Goal: Transaction & Acquisition: Purchase product/service

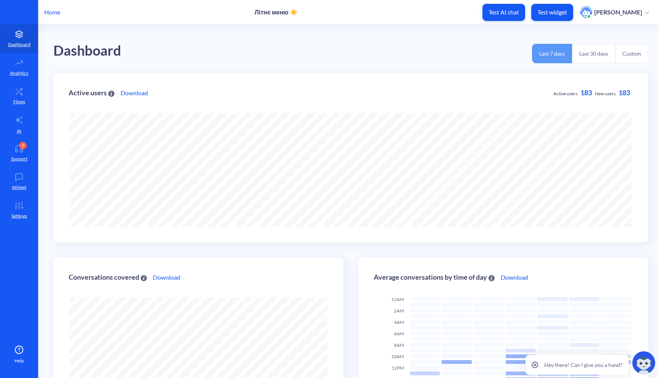
scroll to position [378, 659]
click at [556, 14] on p "Test widget" at bounding box center [552, 12] width 30 height 8
click at [50, 14] on p "Home" at bounding box center [52, 12] width 16 height 9
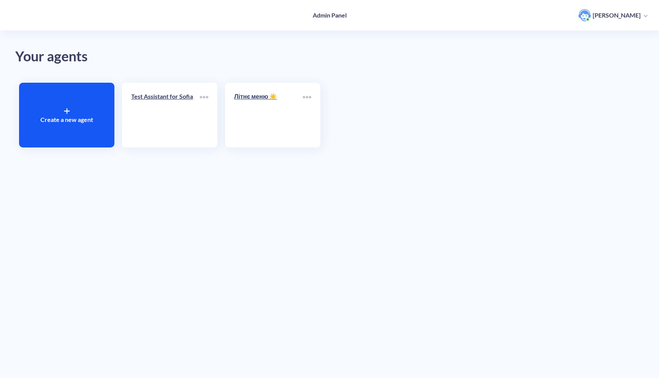
click at [290, 107] on link "Літнє меню ☀️" at bounding box center [268, 115] width 69 height 47
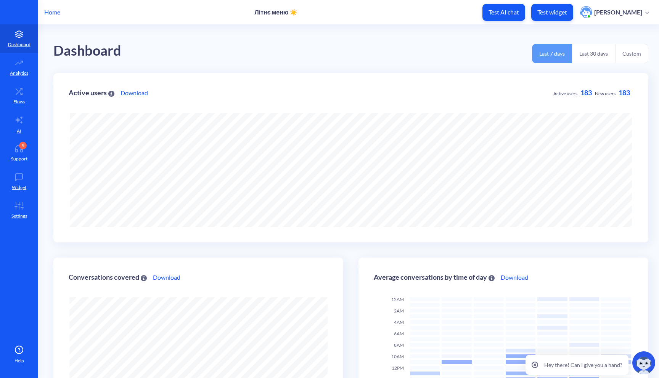
scroll to position [378, 659]
click at [556, 14] on p "Test widget" at bounding box center [552, 12] width 30 height 8
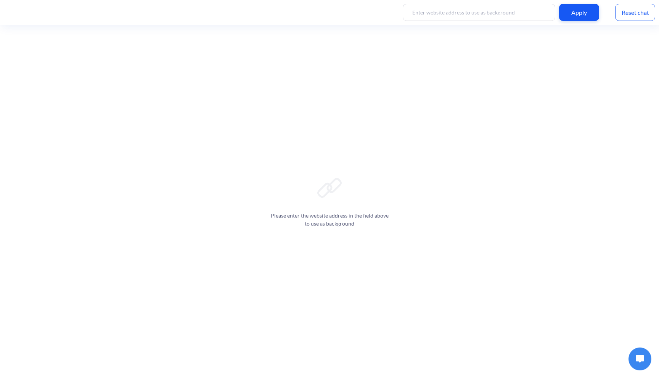
click at [636, 352] on button at bounding box center [639, 359] width 23 height 23
click at [641, 357] on img at bounding box center [639, 359] width 8 height 8
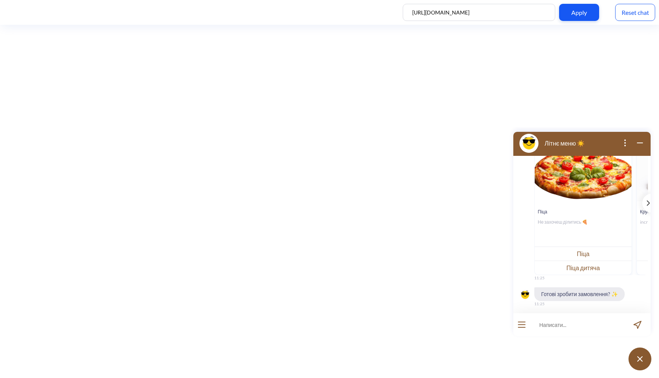
scroll to position [198, 0]
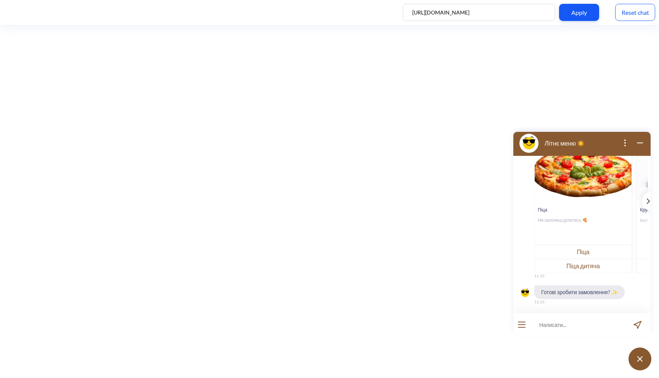
click at [637, 10] on div "Reset chat" at bounding box center [635, 12] width 40 height 17
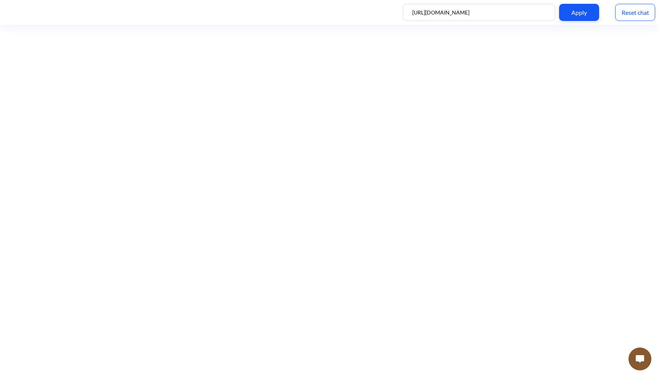
click at [639, 359] on img at bounding box center [639, 359] width 8 height 8
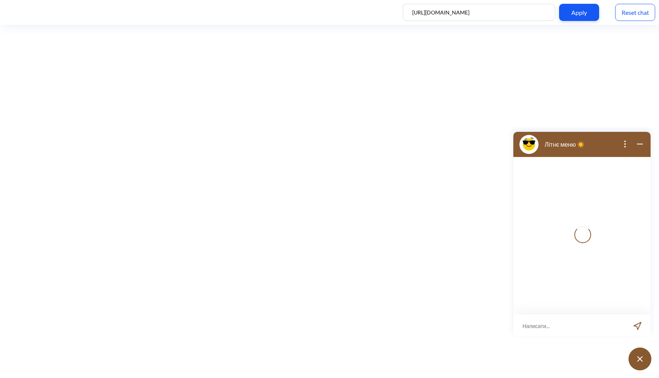
scroll to position [1, 0]
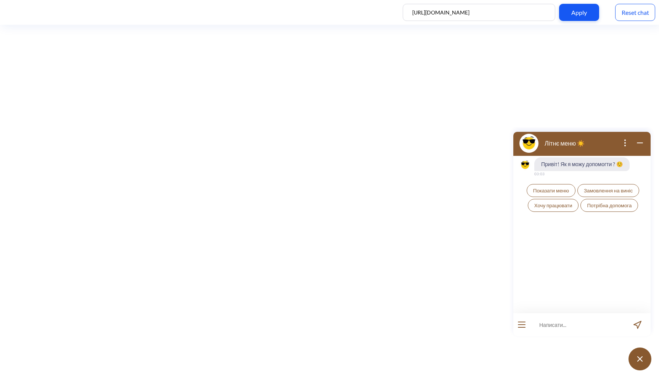
click at [556, 192] on span "Показати меню" at bounding box center [551, 191] width 36 height 6
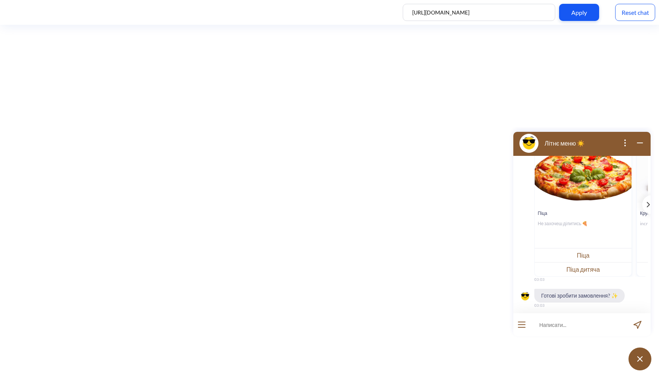
scroll to position [115, 0]
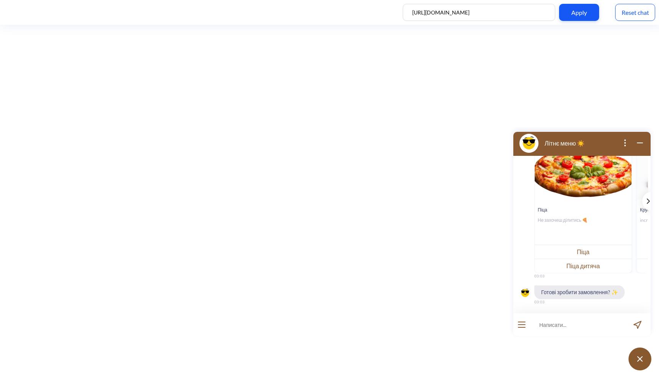
click at [646, 199] on icon "template message" at bounding box center [647, 201] width 3 height 5
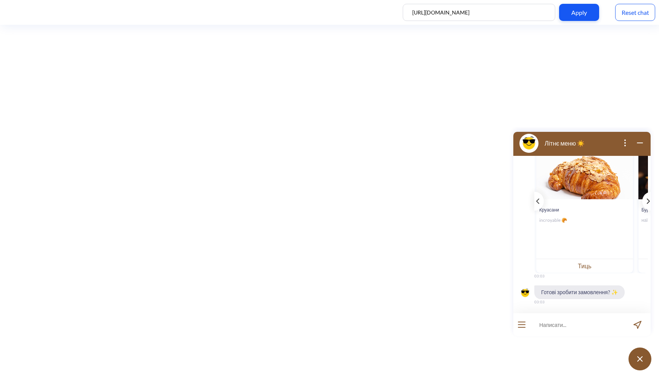
scroll to position [0, 101]
click at [647, 200] on icon "template message" at bounding box center [648, 201] width 2 height 5
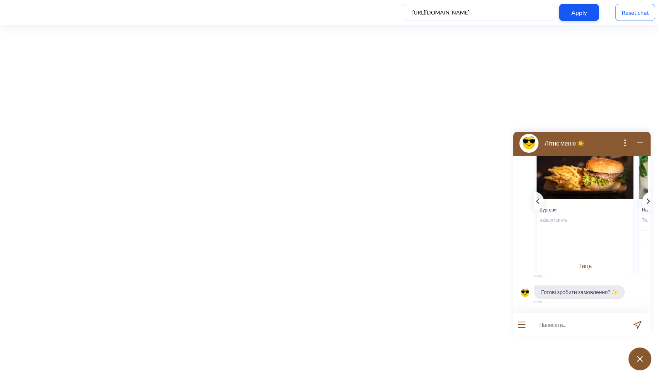
scroll to position [0, 203]
click at [538, 200] on icon "template message" at bounding box center [537, 201] width 3 height 5
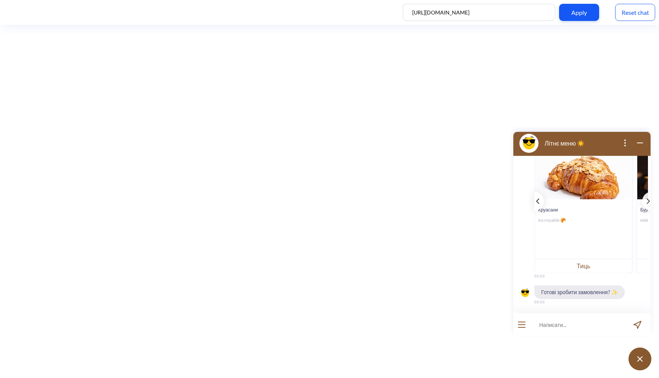
scroll to position [0, 101]
click at [642, 203] on div "template message" at bounding box center [647, 201] width 10 height 19
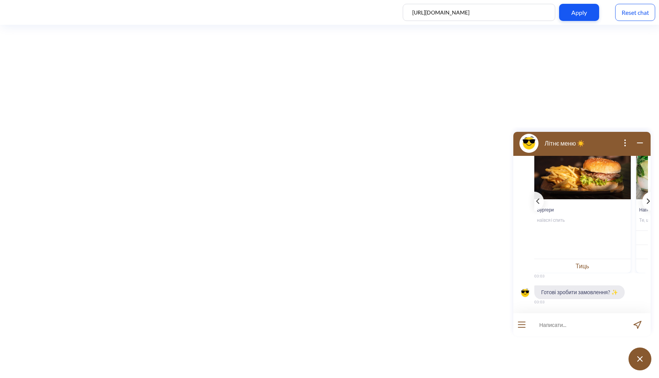
click at [642, 203] on div "template message" at bounding box center [647, 201] width 10 height 19
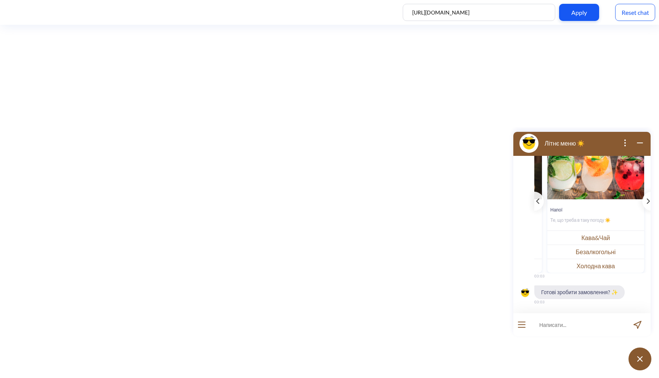
scroll to position [0, 300]
click at [536, 205] on div "template message" at bounding box center [539, 201] width 10 height 19
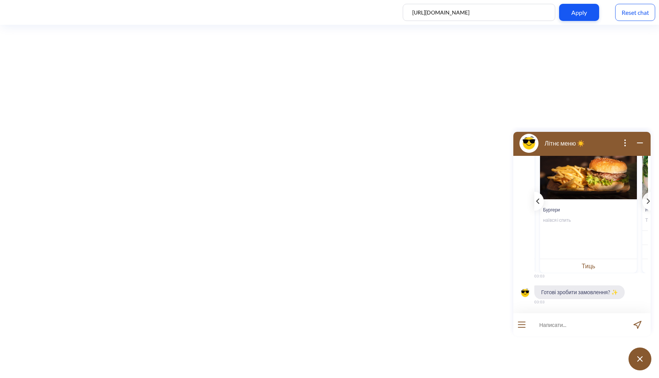
click at [536, 205] on div "template message" at bounding box center [539, 201] width 10 height 19
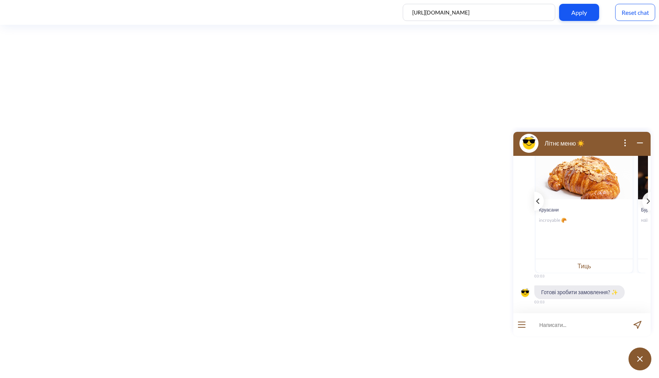
scroll to position [0, 97]
click at [598, 269] on button "Тиць" at bounding box center [588, 266] width 97 height 14
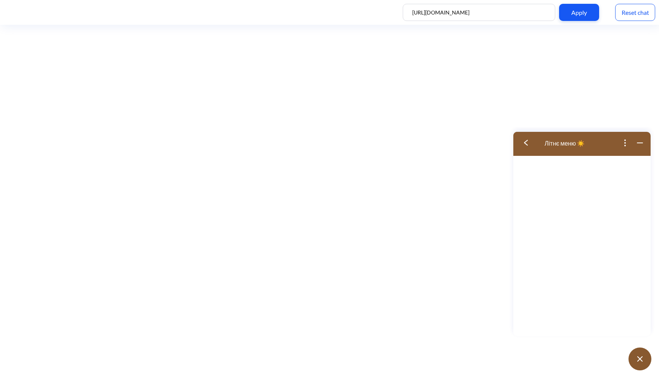
click at [523, 143] on button at bounding box center [528, 143] width 30 height 25
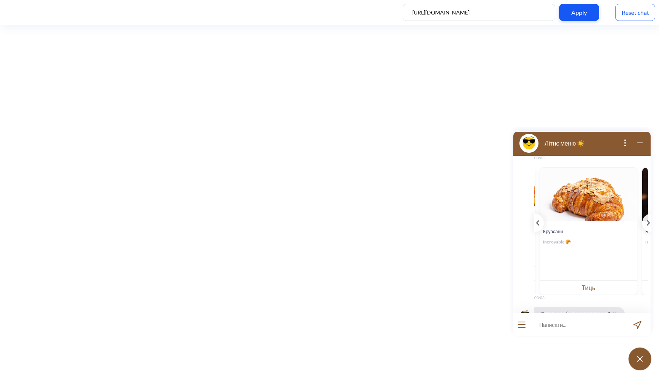
scroll to position [110, 0]
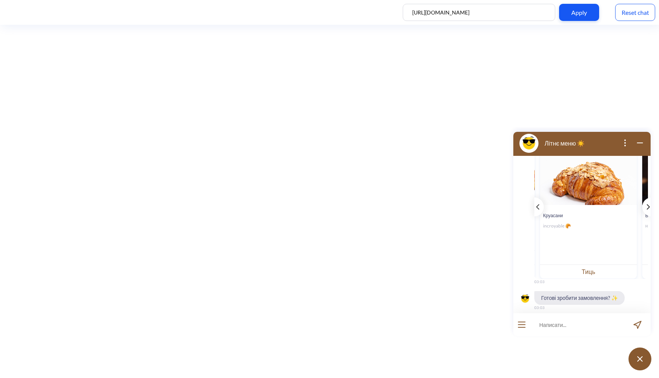
click at [647, 205] on icon "template message" at bounding box center [648, 207] width 2 height 5
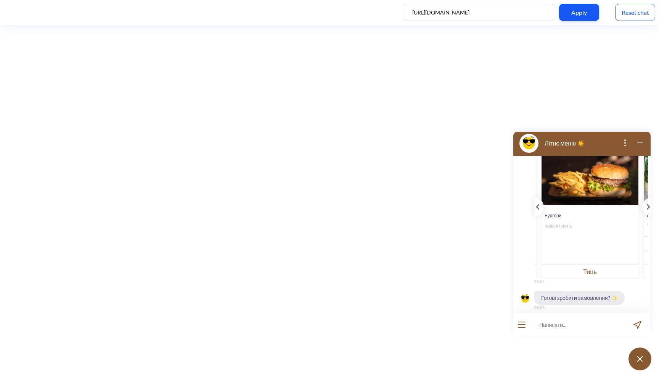
scroll to position [0, 198]
click at [570, 266] on button "Тиць" at bounding box center [588, 272] width 97 height 14
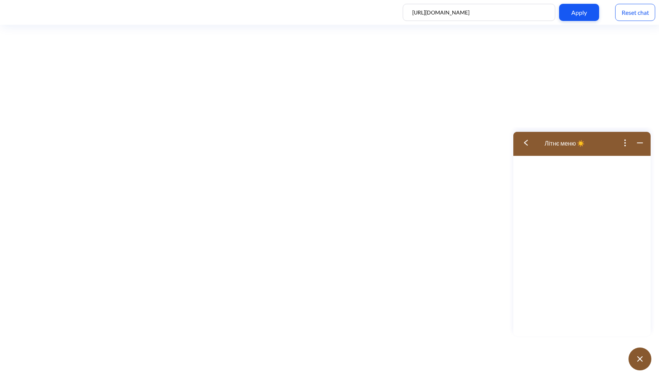
click at [528, 141] on button at bounding box center [528, 143] width 30 height 25
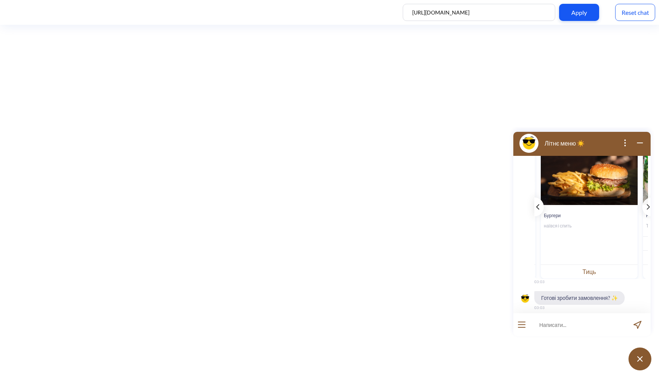
click at [536, 207] on icon "template message" at bounding box center [537, 206] width 3 height 5
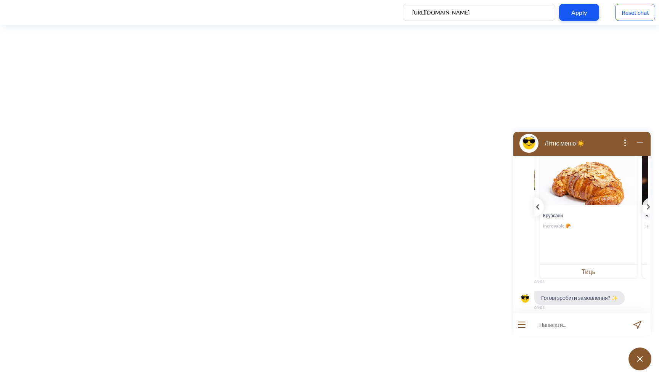
click at [536, 207] on icon "template message" at bounding box center [537, 206] width 3 height 5
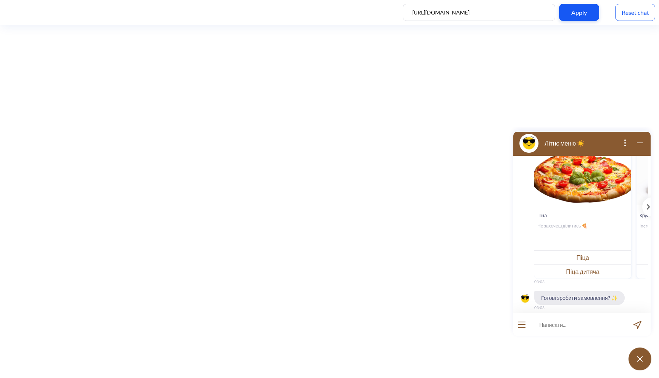
scroll to position [0, 0]
click at [594, 258] on button "Піца" at bounding box center [582, 257] width 97 height 14
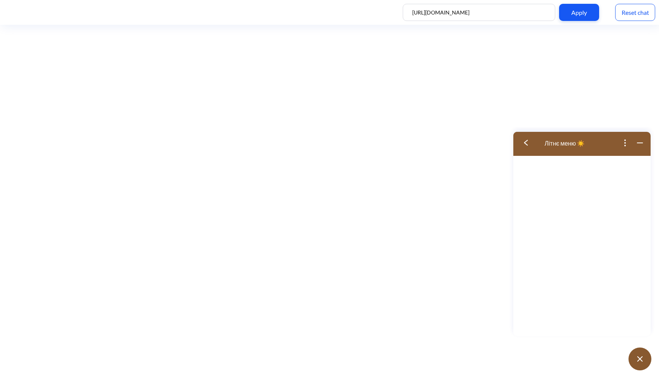
click at [522, 145] on button at bounding box center [528, 143] width 30 height 25
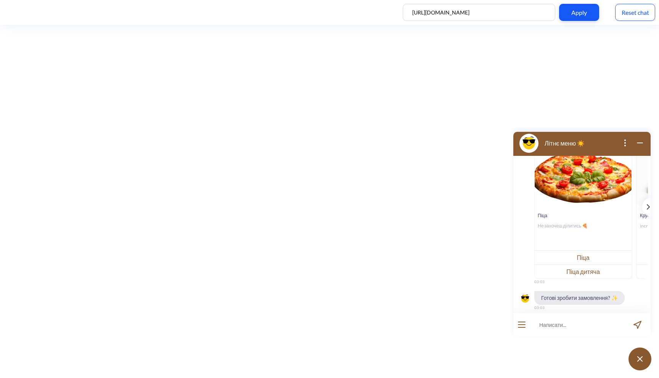
click at [548, 319] on input at bounding box center [577, 324] width 94 height 23
type input "w"
type input "g"
type input "хочу піцу цезар"
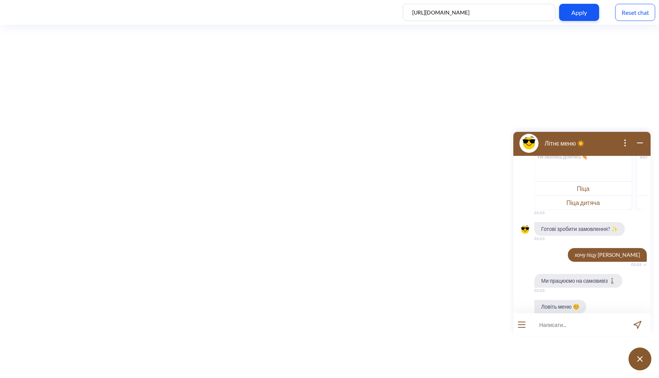
scroll to position [359, 0]
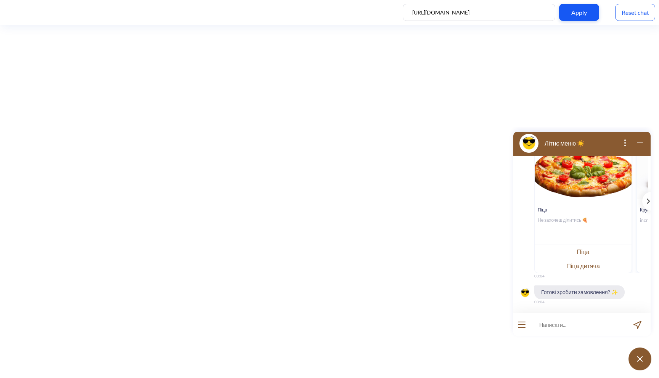
click at [557, 325] on input at bounding box center [577, 324] width 94 height 23
type input "хочу піцу цезар замовити"
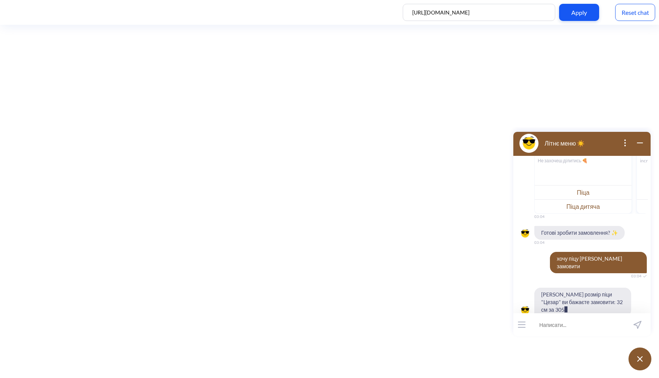
scroll to position [426, 0]
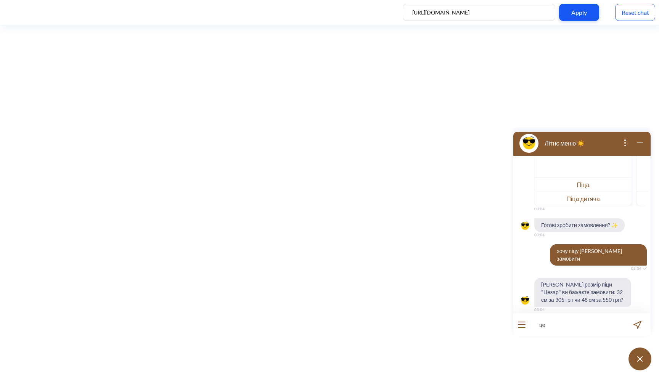
type input "ц"
type input "32"
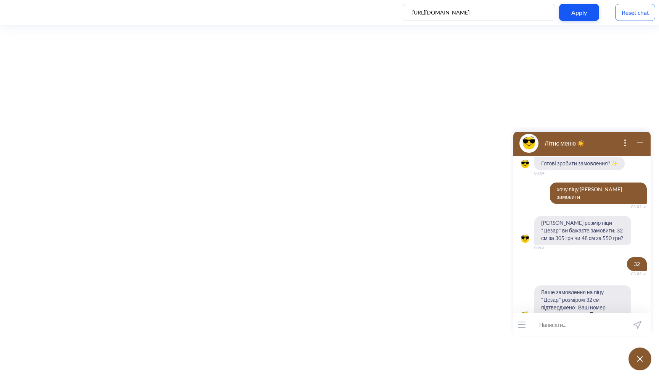
scroll to position [501, 0]
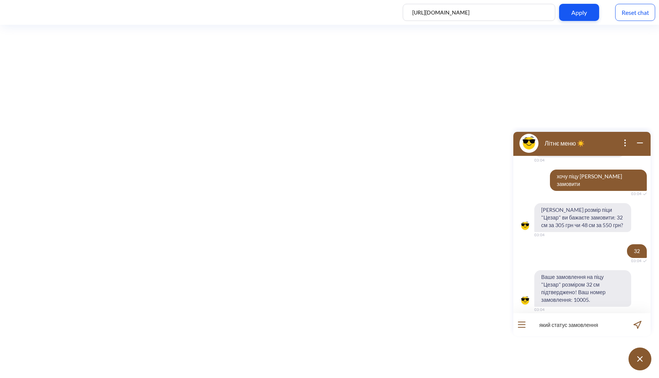
type input "який статус замовлення?"
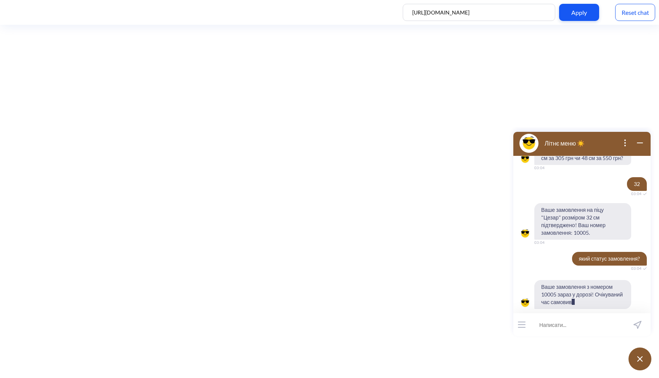
scroll to position [576, 0]
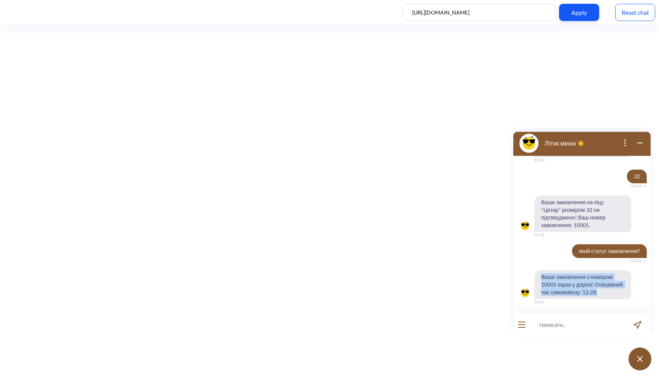
drag, startPoint x: 566, startPoint y: 293, endPoint x: 529, endPoint y: 269, distance: 43.2
click at [529, 270] on div "Ваше замовлення з номером 10005 зараз у дорозі! Очікуваний час самовивозу: 12:2…" at bounding box center [581, 284] width 137 height 29
click at [544, 273] on span "Ваше замовлення з номером 10005 зараз у дорозі! Очікуваний час самовивозу: 12:2…" at bounding box center [582, 284] width 97 height 29
click at [542, 329] on input at bounding box center [577, 324] width 94 height 23
click at [564, 288] on span "Ваше замовлення з номером 10005 зараз у дорозі! Очікуваний час самовивозу: 12:2…" at bounding box center [582, 284] width 97 height 29
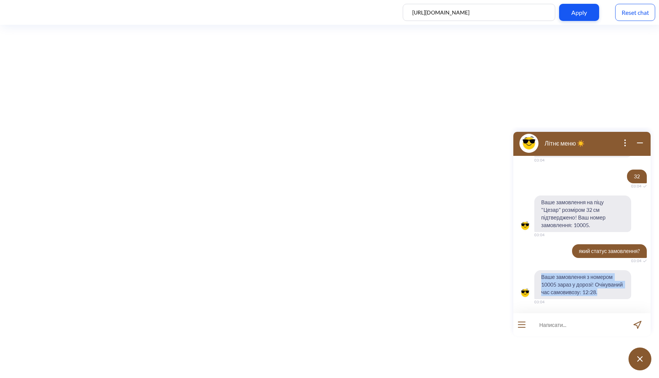
drag, startPoint x: 557, startPoint y: 291, endPoint x: 539, endPoint y: 263, distance: 33.4
click at [539, 270] on span "Ваше замовлення з номером 10005 зараз у дорозі! Очікуваний час самовивозу: 12:2…" at bounding box center [582, 284] width 97 height 29
click at [551, 271] on span "Ваше замовлення з номером 10005 зараз у дорозі! Очікуваний час самовивозу: 12:2…" at bounding box center [582, 284] width 97 height 29
drag, startPoint x: 540, startPoint y: 269, endPoint x: 569, endPoint y: 301, distance: 43.2
click at [570, 301] on div "Ваше замовлення з номером 10005 зараз у дорозі! Очікуваний час самовивозу: 12:2…" at bounding box center [581, 291] width 137 height 42
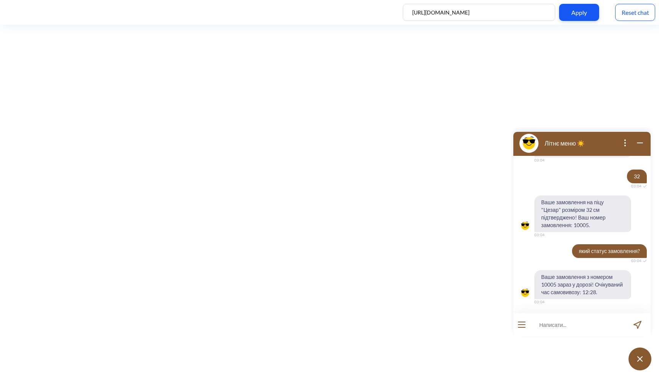
click at [568, 293] on span "Ваше замовлення з номером 10005 зараз у дорозі! Очікуваний час самовивозу: 12:2…" at bounding box center [582, 284] width 97 height 29
drag, startPoint x: 561, startPoint y: 293, endPoint x: 543, endPoint y: 269, distance: 30.2
click at [543, 270] on span "Ваше замовлення з номером 10005 зараз у дорозі! Очікуваний час самовивозу: 12:2…" at bounding box center [582, 284] width 97 height 29
click at [545, 270] on span "Ваше замовлення з номером 10005 зараз у дорозі! Очікуваний час самовивозу: 12:2…" at bounding box center [582, 284] width 97 height 29
click at [524, 326] on button "open menu" at bounding box center [522, 325] width 8 height 6
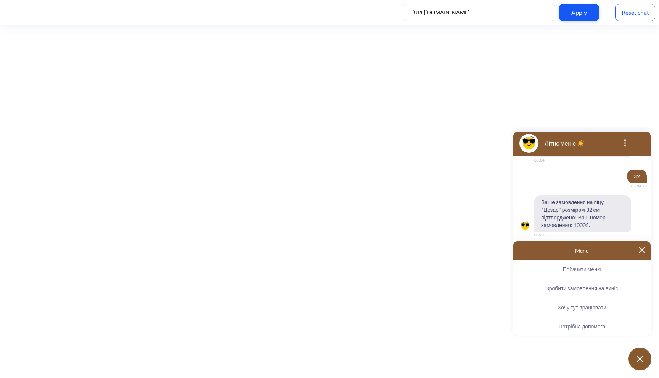
click at [603, 307] on span "Хочу тут працювати" at bounding box center [581, 307] width 49 height 6
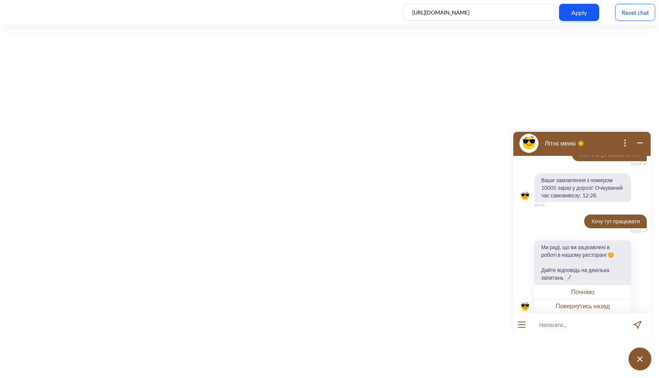
scroll to position [686, 0]
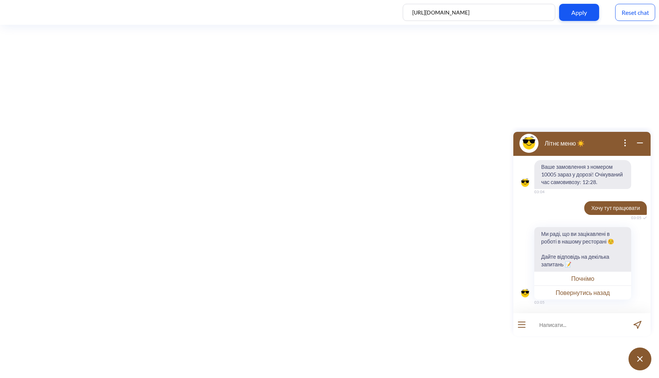
click at [579, 277] on button "Почнімо" at bounding box center [582, 278] width 97 height 14
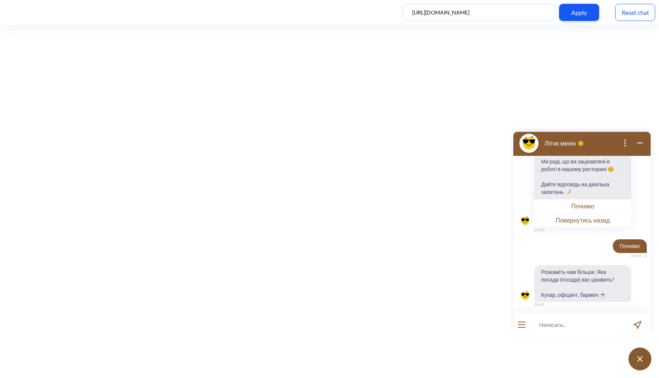
scroll to position [760, 0]
click at [547, 329] on input at bounding box center [577, 324] width 94 height 23
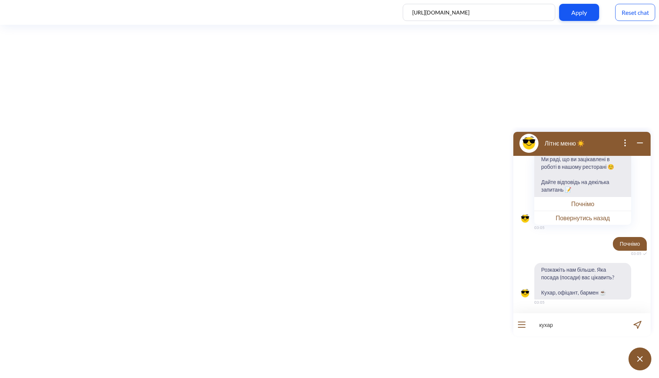
type input "кухар"
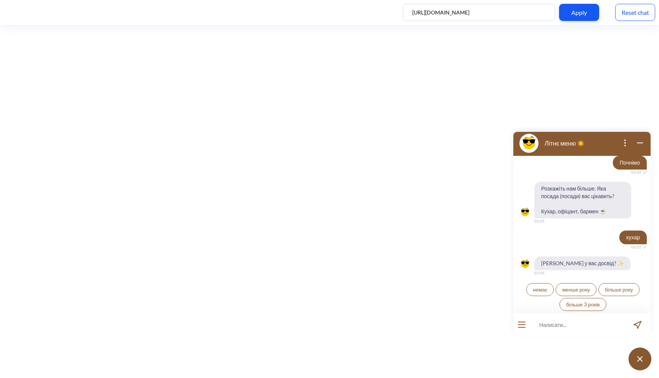
scroll to position [842, 0]
click at [580, 289] on span "менше року" at bounding box center [576, 289] width 28 height 6
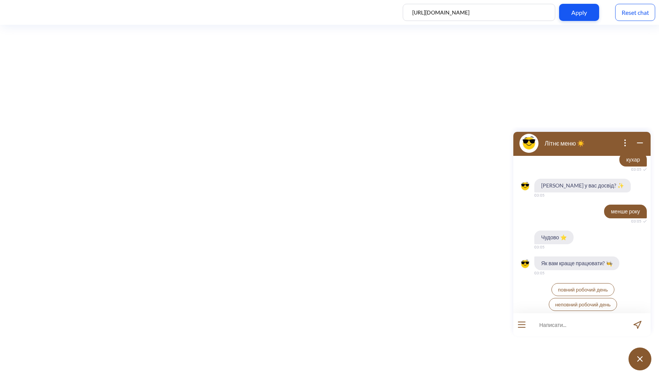
scroll to position [920, 0]
click at [589, 290] on span "повний робочий день" at bounding box center [583, 289] width 50 height 6
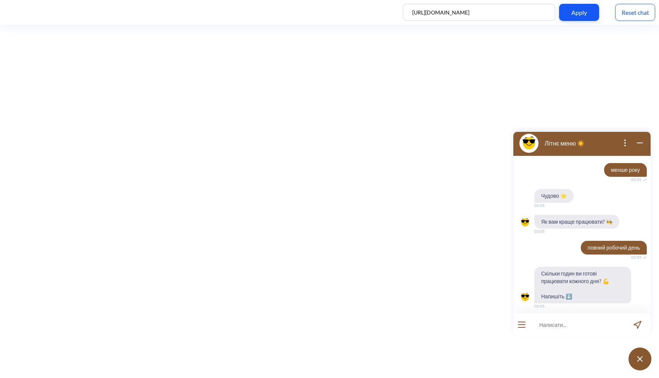
scroll to position [965, 0]
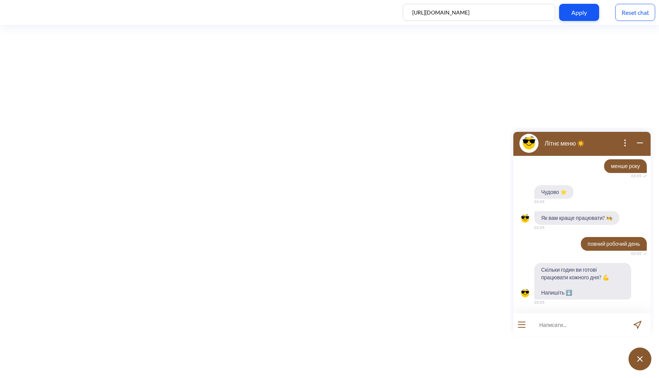
click at [570, 318] on input at bounding box center [577, 324] width 94 height 23
type input "8"
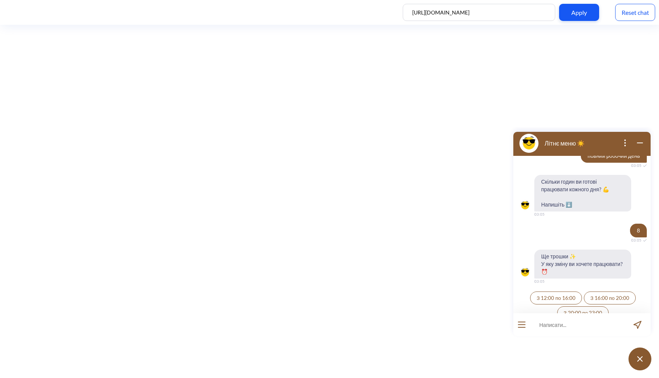
scroll to position [1062, 0]
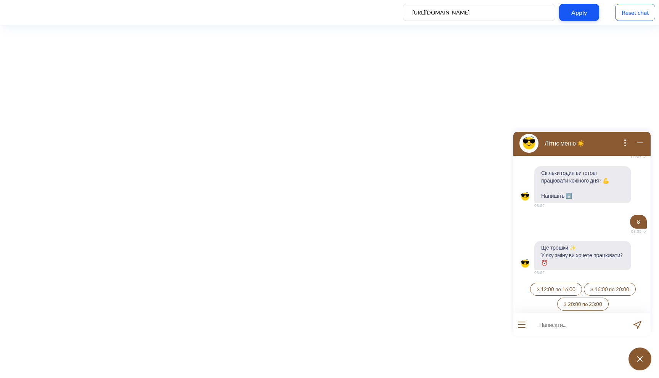
click at [572, 287] on span "З 12:00 по 16:00" at bounding box center [555, 289] width 39 height 6
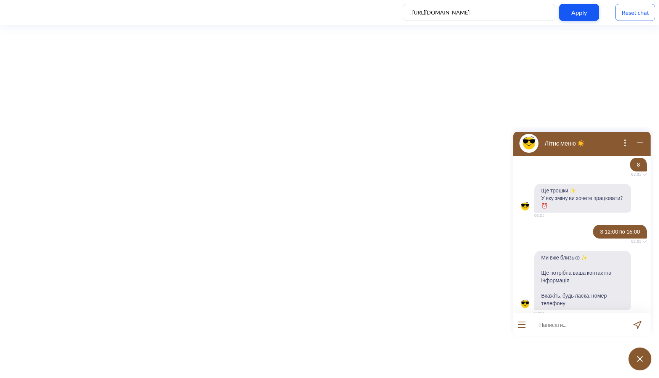
scroll to position [1129, 0]
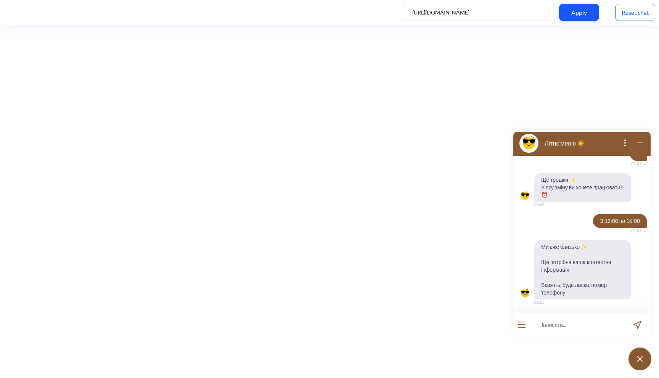
click at [549, 323] on input at bounding box center [577, 324] width 94 height 23
type input "545454545"
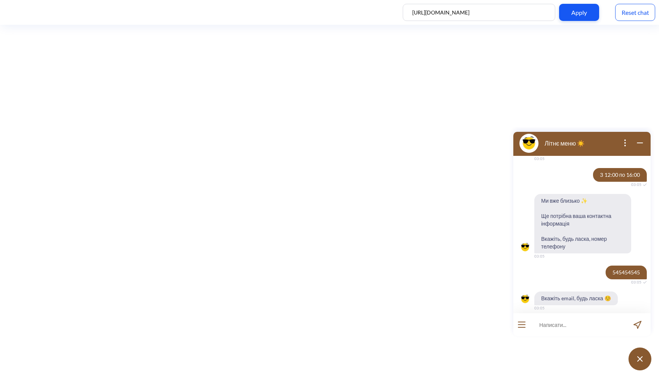
scroll to position [1181, 0]
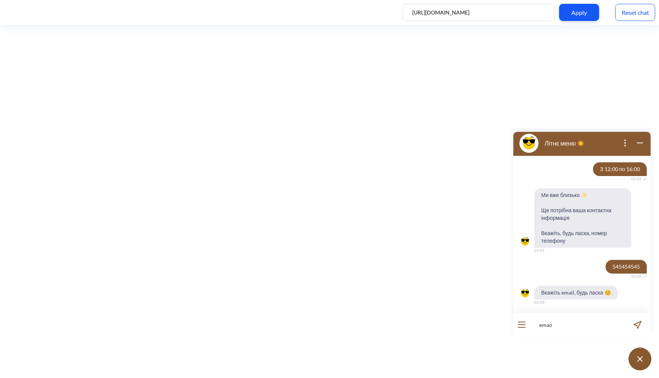
type input "ema"
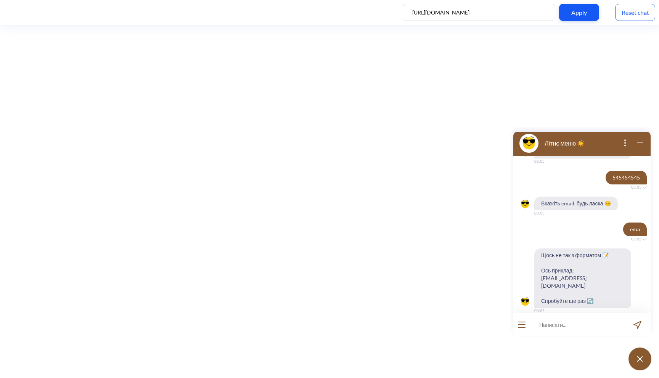
scroll to position [1271, 0]
type input "[EMAIL_ADDRESS][DOMAIN_NAME]"
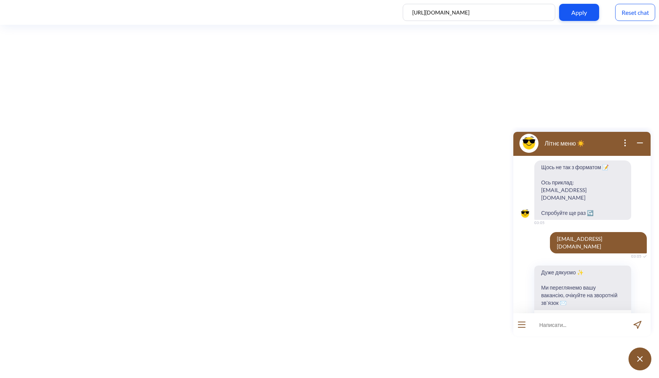
scroll to position [1367, 0]
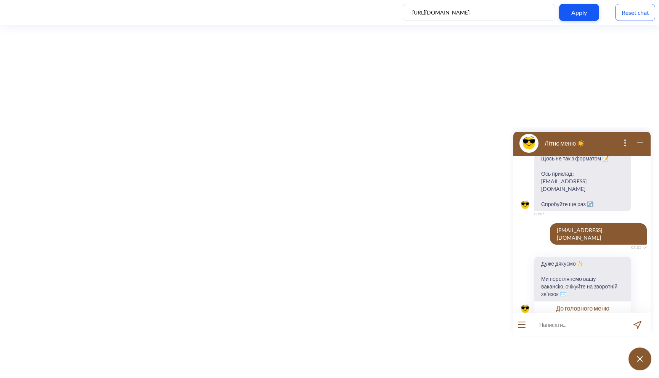
click at [589, 301] on button "До головного меню" at bounding box center [582, 308] width 97 height 14
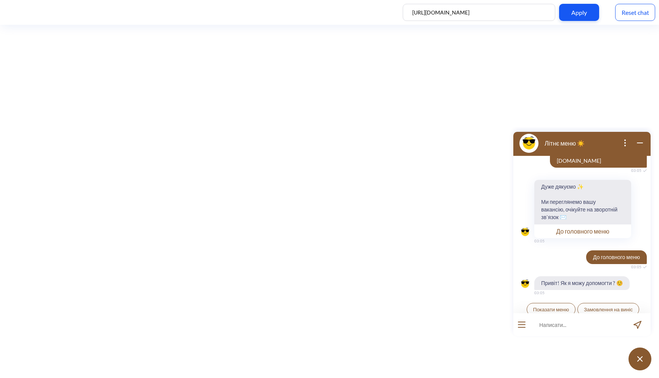
scroll to position [1449, 0]
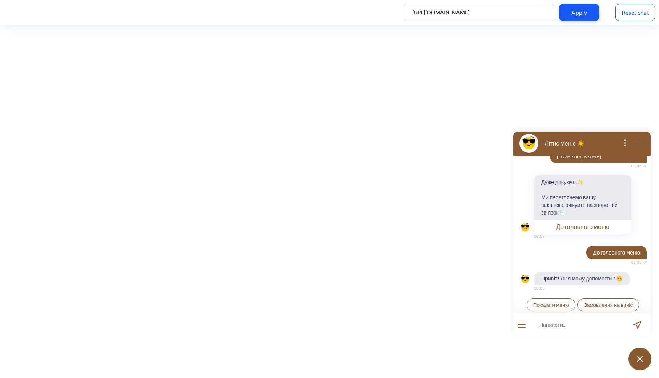
click at [599, 302] on span "Замовлення на виніс" at bounding box center [608, 305] width 49 height 6
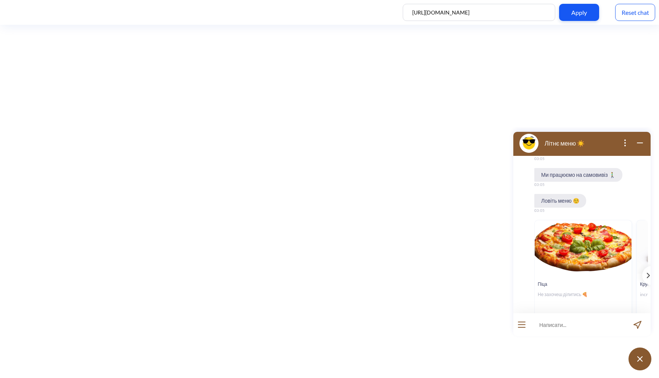
scroll to position [1689, 0]
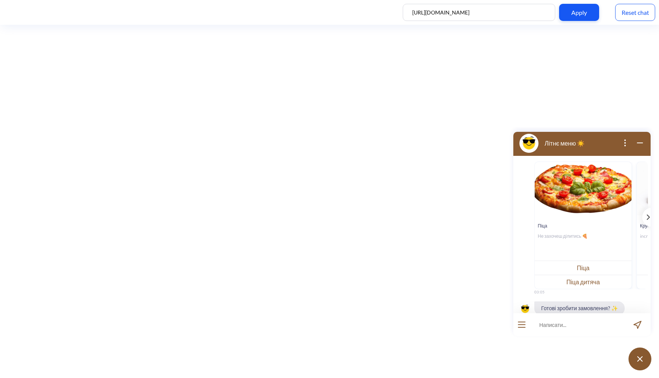
click at [525, 325] on button "open menu" at bounding box center [522, 325] width 8 height 6
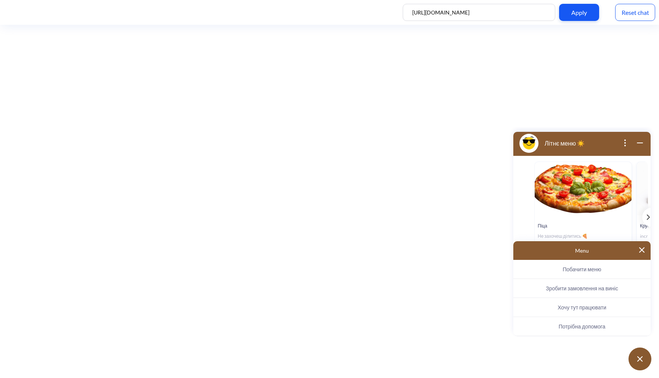
click at [643, 250] on img at bounding box center [641, 249] width 5 height 5
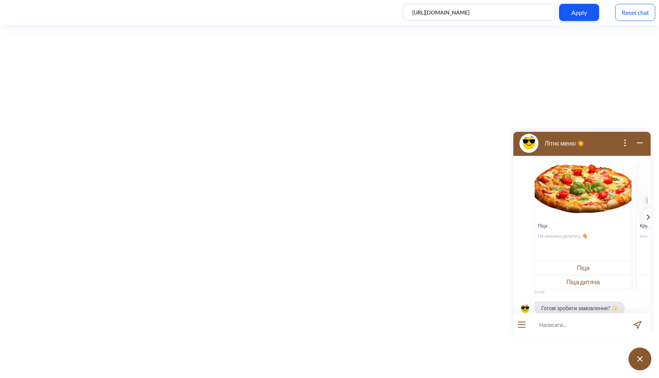
click at [545, 327] on input at bounding box center [577, 324] width 94 height 23
type input "яка локація"
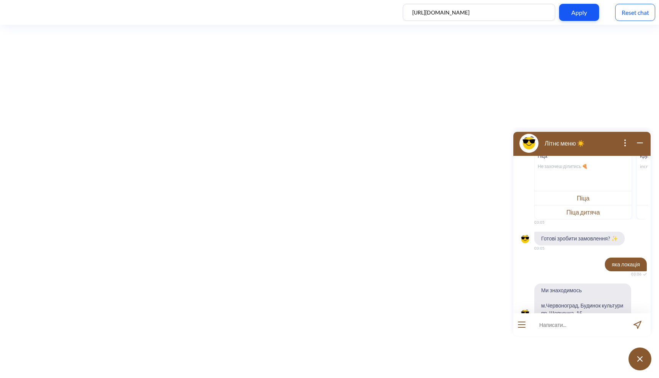
scroll to position [1763, 0]
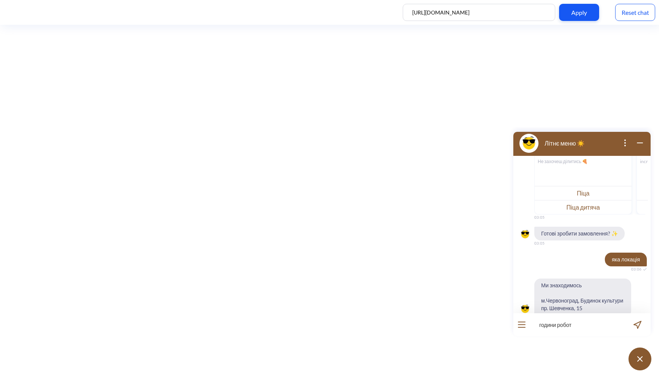
type input "години роботи"
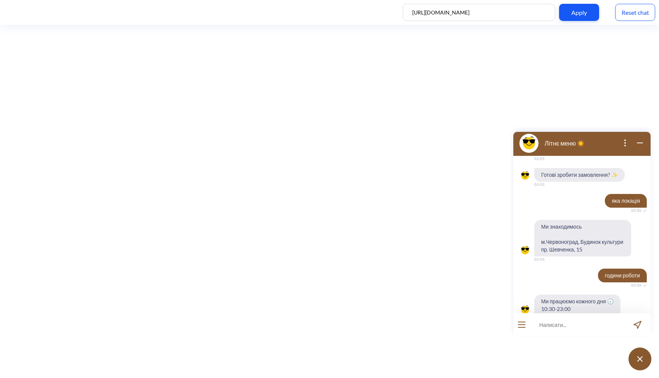
scroll to position [1823, 0]
click at [525, 324] on div at bounding box center [521, 324] width 17 height 23
click at [520, 326] on button "open menu" at bounding box center [522, 325] width 8 height 6
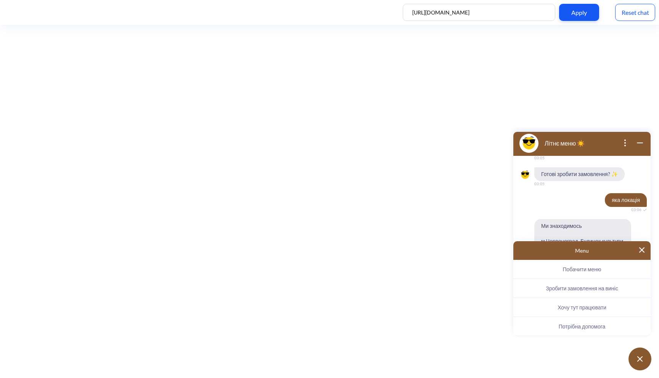
click at [572, 329] on span "Потрібна допомога" at bounding box center [581, 326] width 47 height 6
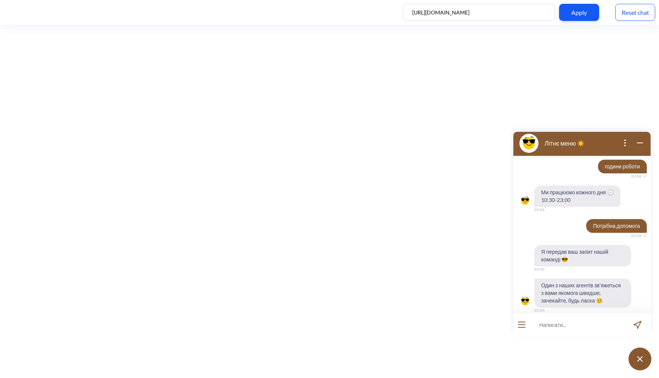
scroll to position [1971, 0]
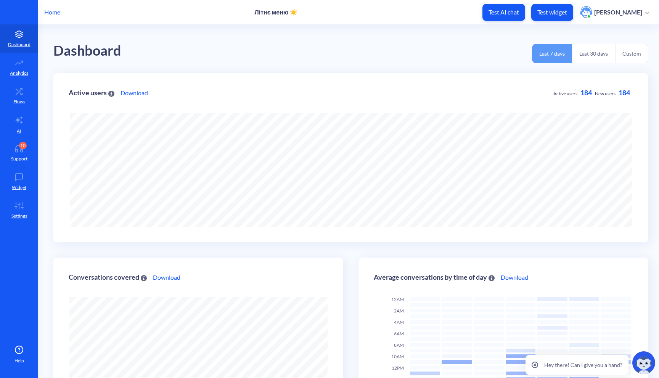
scroll to position [378, 659]
click at [17, 149] on icon at bounding box center [19, 150] width 7 height 3
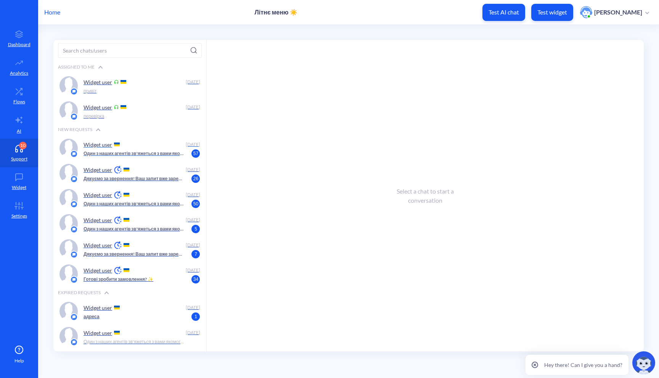
click at [126, 153] on p "Один з наших агентів зв'яжеться з вами якомога швидше, зачекайте, будь ласка ☺️" at bounding box center [133, 153] width 101 height 7
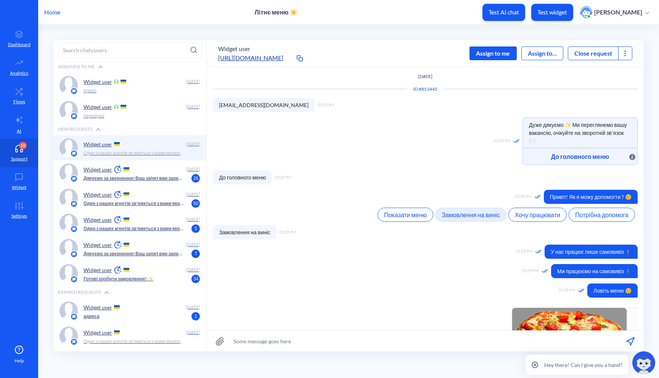
scroll to position [295, 0]
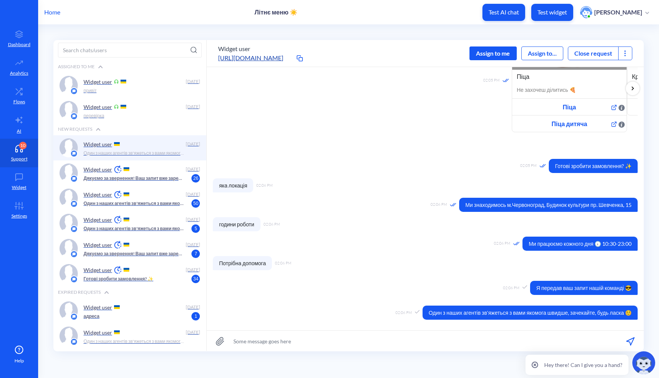
click at [304, 335] on input at bounding box center [425, 341] width 437 height 21
type input "привіт"
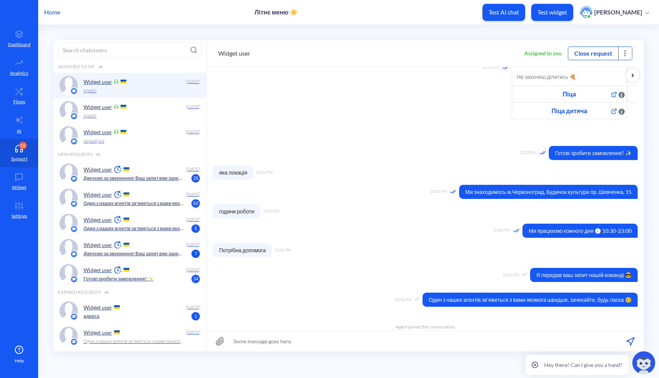
scroll to position [329, 0]
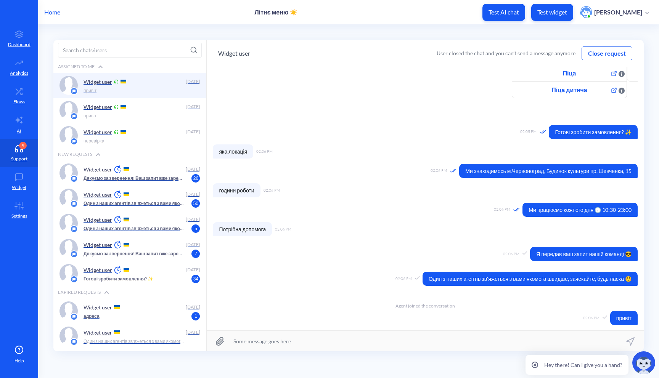
click at [552, 14] on p "Test widget" at bounding box center [552, 12] width 30 height 8
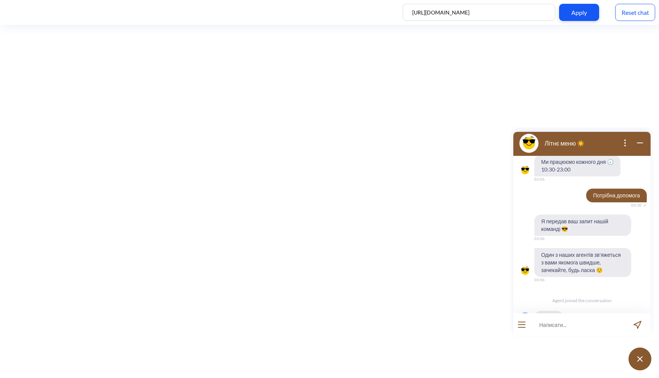
scroll to position [607, 0]
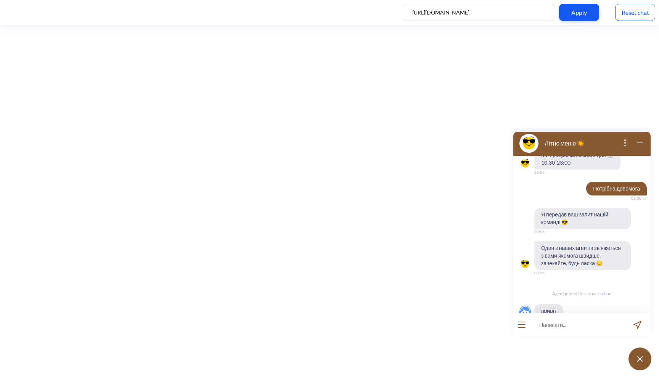
click at [633, 16] on div "Reset chat" at bounding box center [635, 12] width 40 height 17
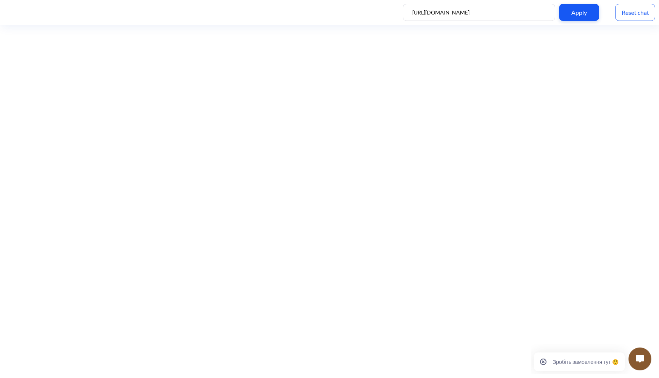
click at [637, 361] on img at bounding box center [639, 359] width 8 height 8
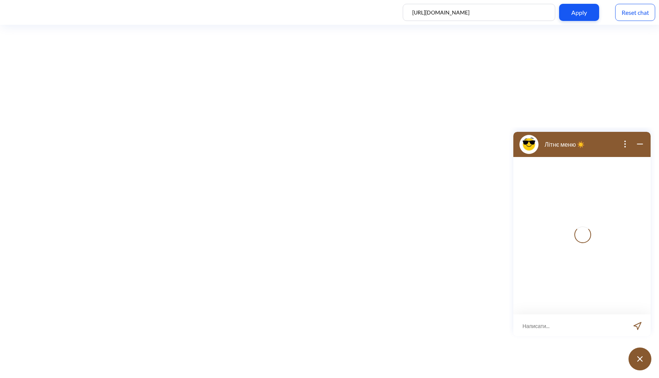
scroll to position [1, 0]
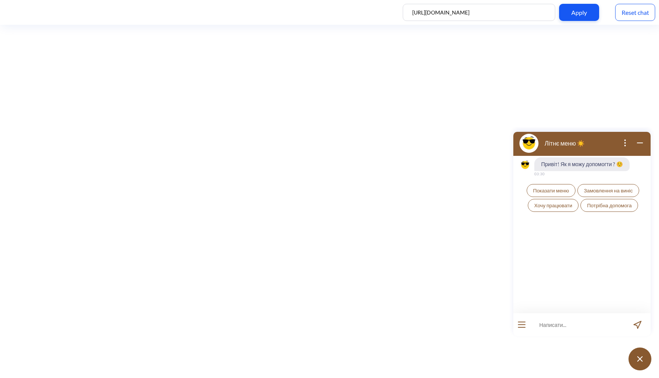
click at [549, 191] on span "Показати меню" at bounding box center [551, 191] width 36 height 6
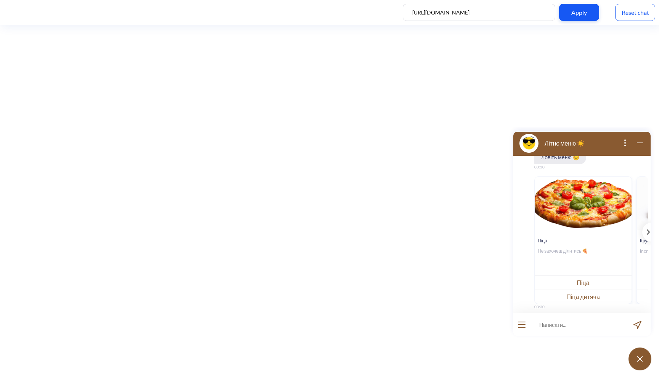
scroll to position [79, 0]
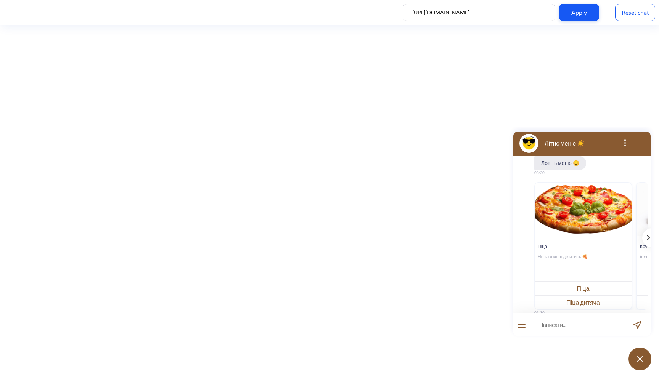
click at [646, 239] on icon "template message" at bounding box center [647, 237] width 3 height 5
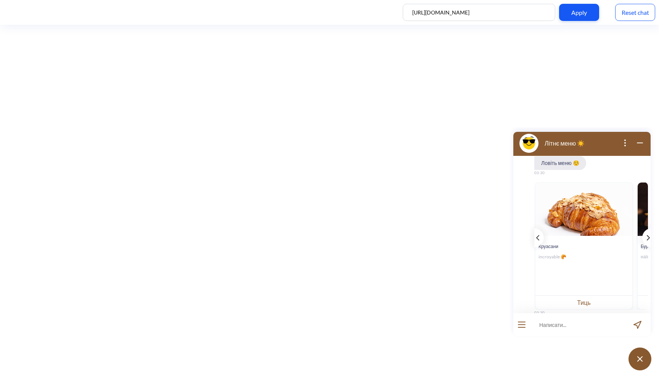
click at [646, 239] on icon "template message" at bounding box center [647, 237] width 3 height 5
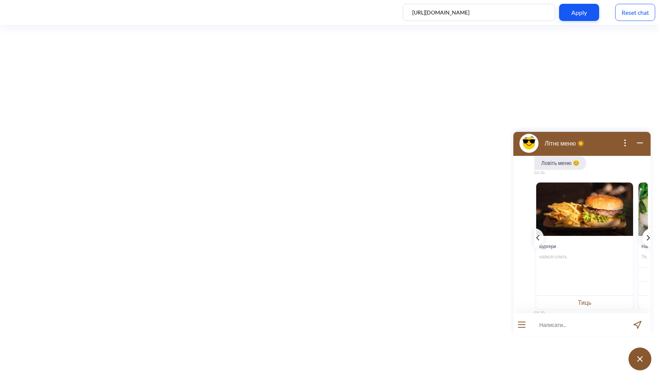
click at [646, 239] on icon "template message" at bounding box center [647, 237] width 3 height 5
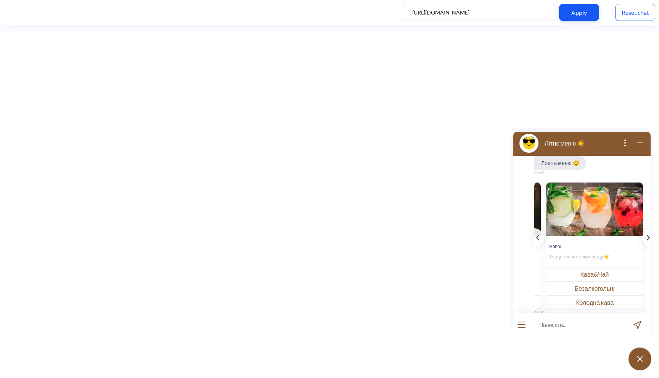
scroll to position [0, 300]
click at [596, 272] on button "Кава&Чай" at bounding box center [594, 274] width 97 height 14
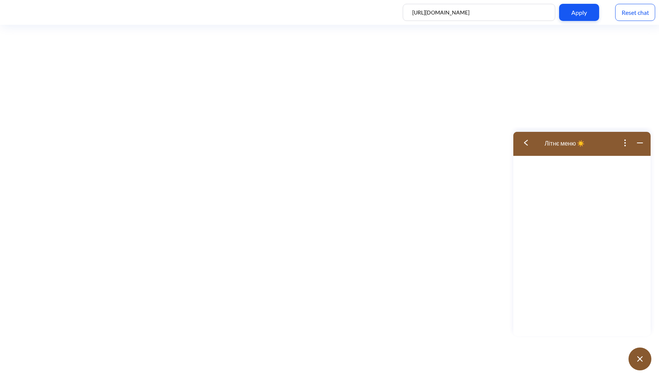
click at [521, 139] on button at bounding box center [528, 143] width 30 height 25
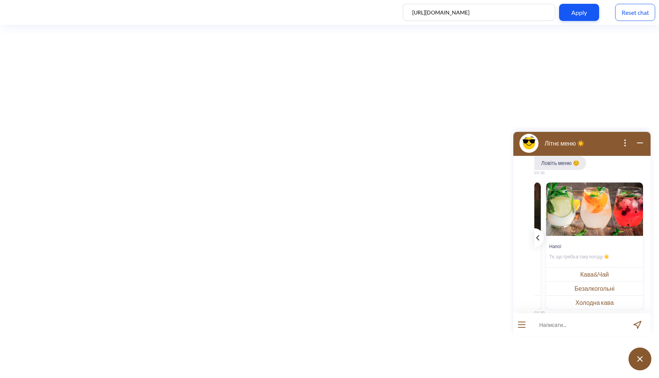
click at [537, 235] on icon "template message" at bounding box center [537, 237] width 3 height 5
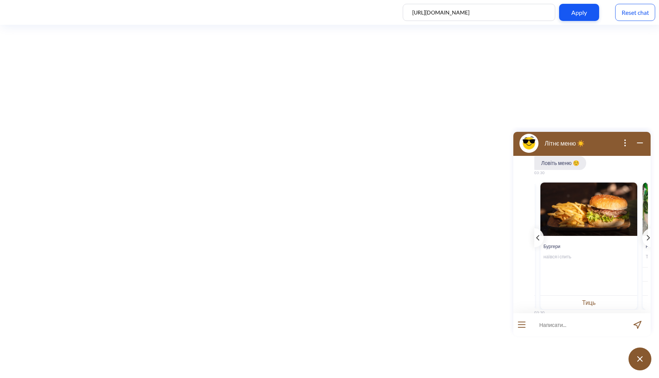
scroll to position [0, 198]
click at [575, 304] on button "Тиць" at bounding box center [588, 302] width 97 height 14
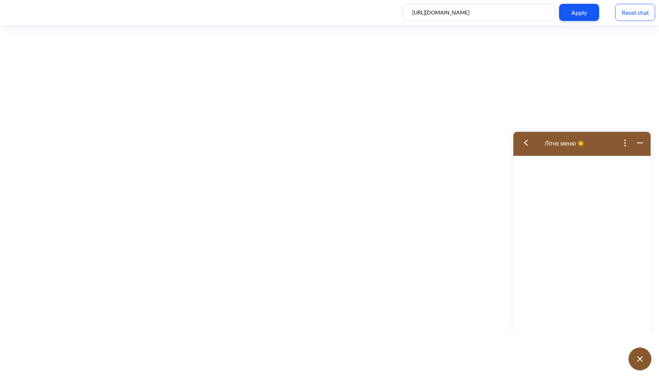
click at [527, 146] on button at bounding box center [528, 143] width 30 height 25
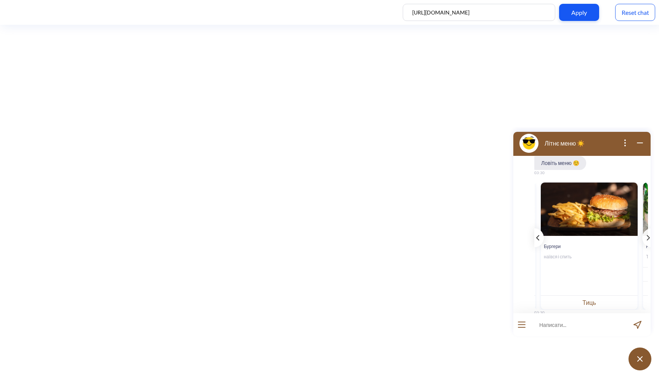
click at [537, 239] on icon "template message" at bounding box center [537, 237] width 3 height 5
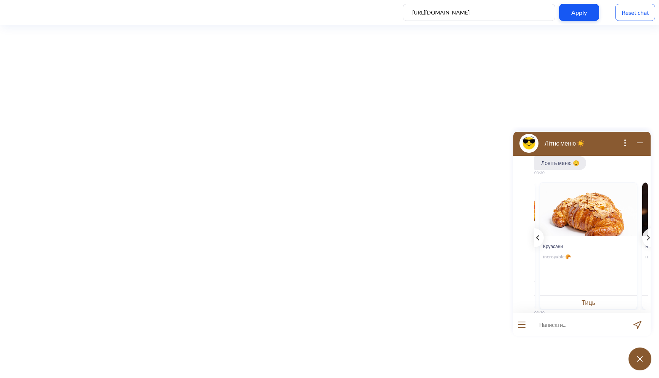
click at [537, 239] on icon "template message" at bounding box center [537, 237] width 3 height 5
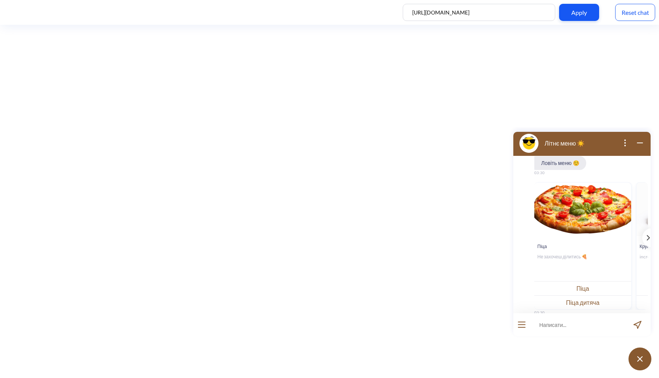
scroll to position [0, 0]
click at [600, 283] on button "Піца" at bounding box center [582, 288] width 97 height 14
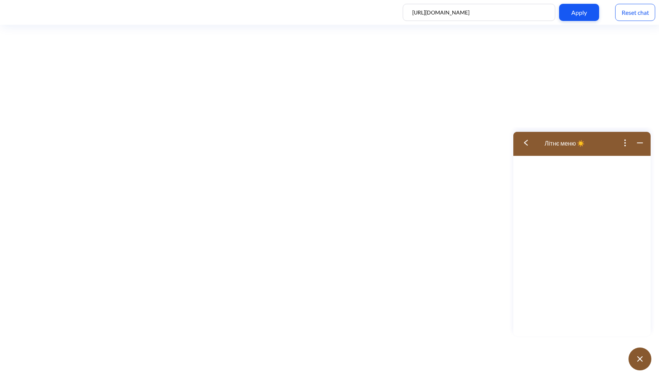
click at [527, 142] on img at bounding box center [526, 143] width 4 height 6
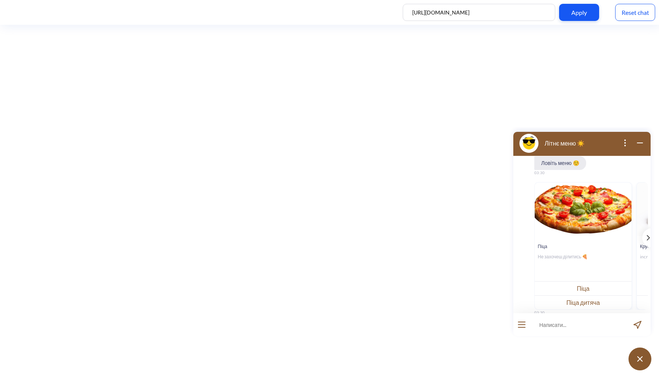
click at [587, 324] on input at bounding box center [577, 324] width 94 height 23
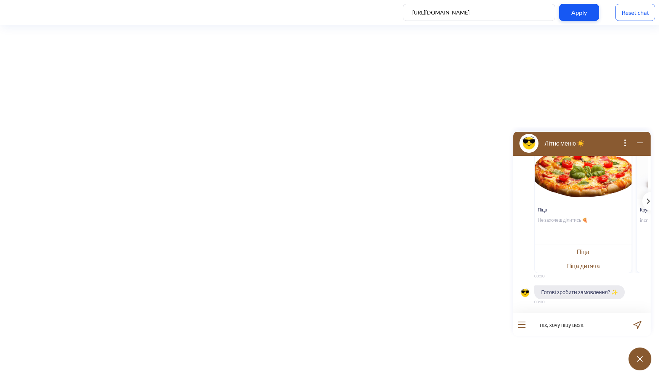
type input "так, хочу піцу [PERSON_NAME]"
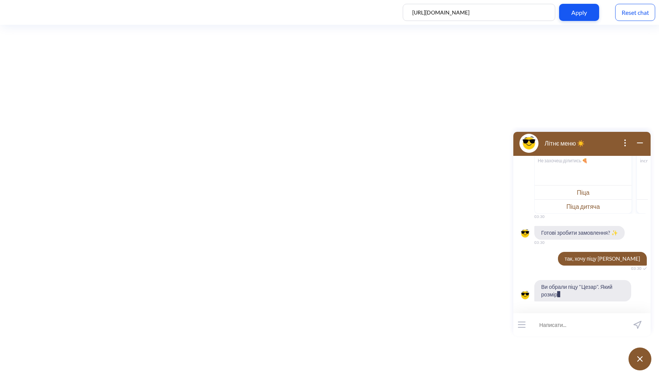
scroll to position [183, 0]
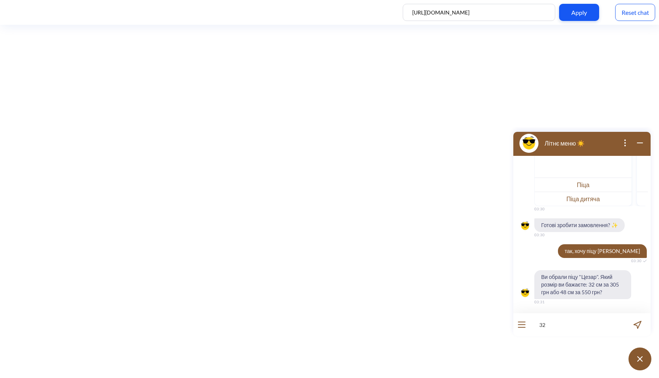
type input "32"
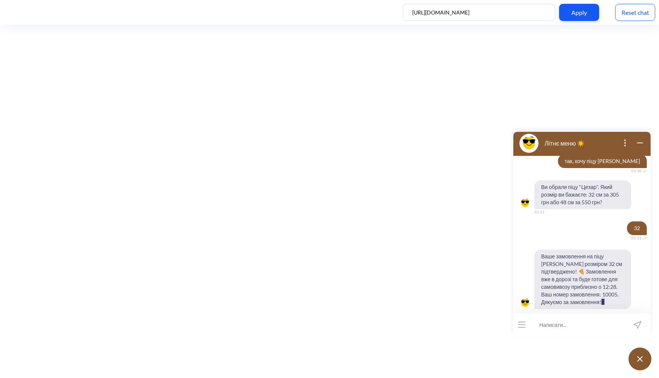
scroll to position [280, 0]
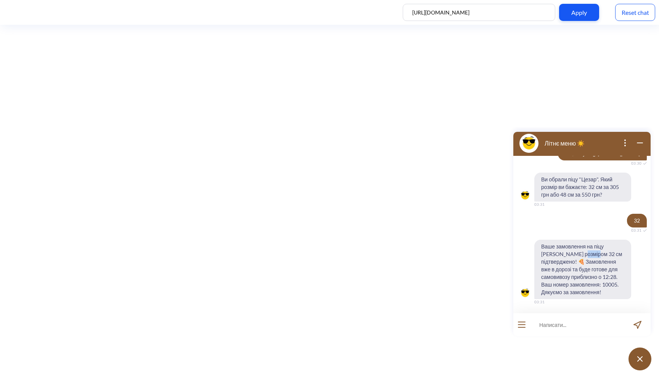
drag, startPoint x: 566, startPoint y: 257, endPoint x: 577, endPoint y: 257, distance: 11.4
click at [577, 257] on span "Ваше замовлення на піцу [PERSON_NAME] розміром 32 см підтверджено! 🍕 Замовлення…" at bounding box center [582, 269] width 97 height 59
click at [566, 272] on span "Ваше замовлення на піцу [PERSON_NAME] розміром 32 см підтверджено! 🍕 Замовлення…" at bounding box center [582, 269] width 97 height 59
drag, startPoint x: 589, startPoint y: 277, endPoint x: 564, endPoint y: 271, distance: 25.4
click at [564, 271] on span "Ваше замовлення на піцу [PERSON_NAME] розміром 32 см підтверджено! 🍕 Замовлення…" at bounding box center [582, 269] width 97 height 59
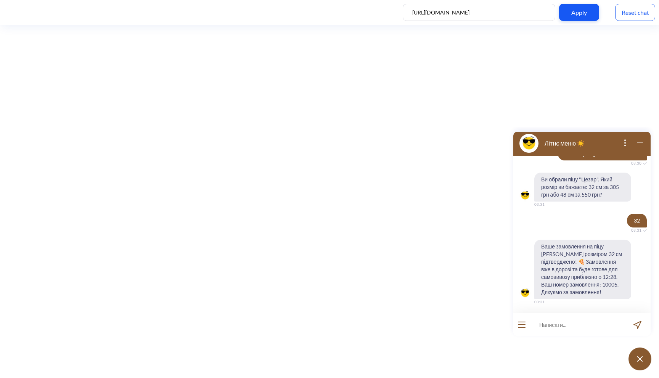
click at [564, 281] on span "Ваше замовлення на піцу [PERSON_NAME] розміром 32 см підтверджено! 🍕 Замовлення…" at bounding box center [582, 269] width 97 height 59
click at [520, 325] on button "open menu" at bounding box center [522, 325] width 8 height 6
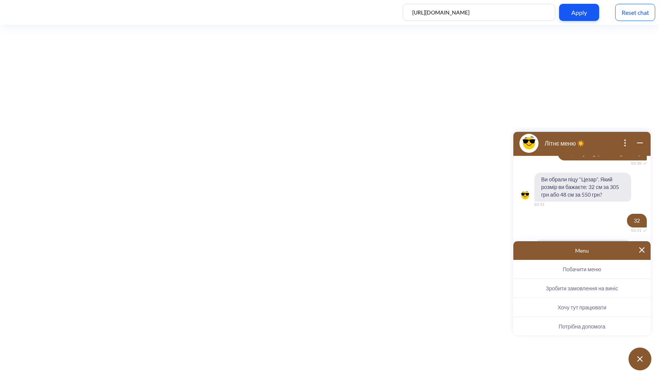
click at [599, 285] on span "Зробити замовлення на виніс" at bounding box center [581, 288] width 72 height 6
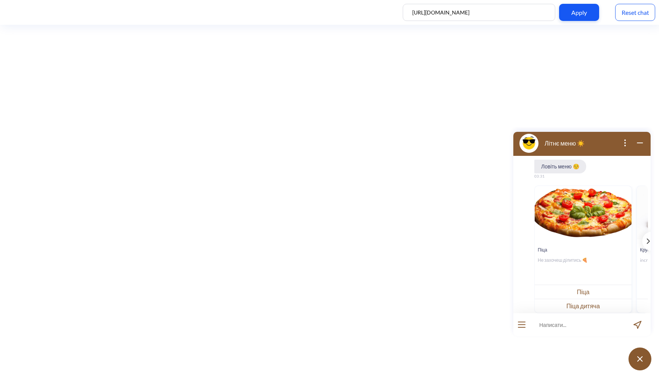
scroll to position [550, 0]
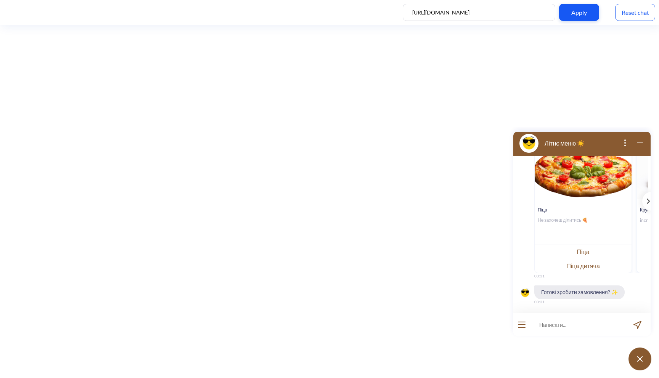
click at [519, 324] on button "open menu" at bounding box center [522, 325] width 8 height 6
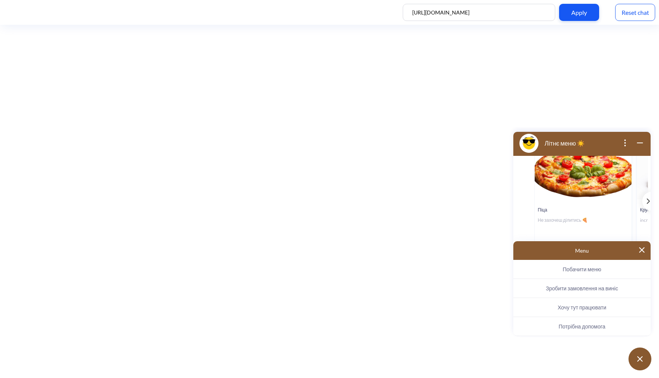
click at [639, 249] on img at bounding box center [641, 249] width 5 height 5
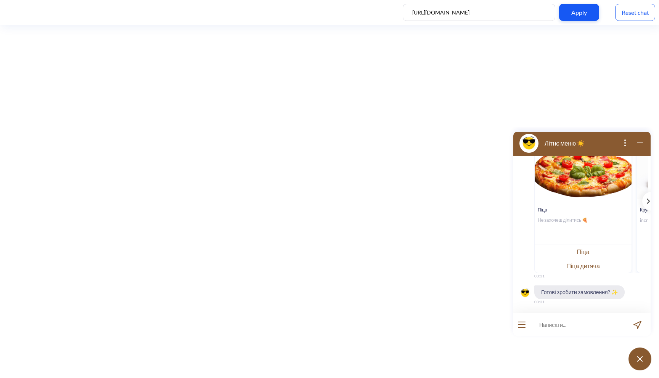
click at [547, 324] on input at bounding box center [577, 324] width 94 height 23
type input "хочу тут працювати"
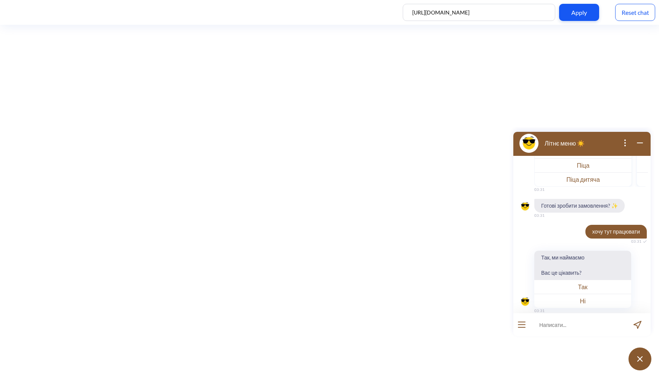
scroll to position [645, 0]
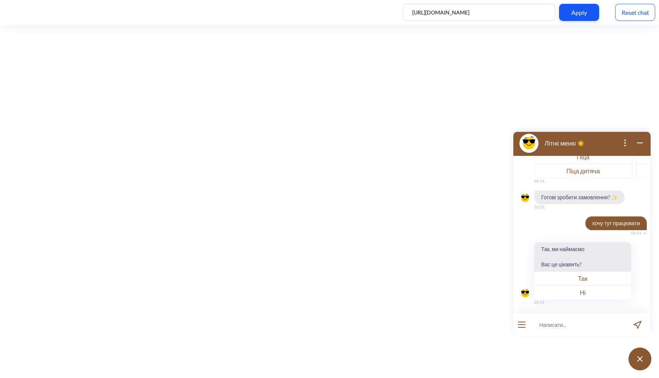
click at [575, 278] on button "Так" at bounding box center [582, 278] width 97 height 14
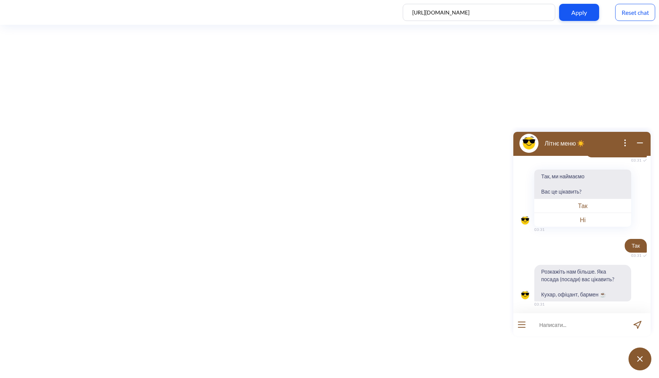
scroll to position [719, 0]
click at [554, 322] on input at bounding box center [577, 324] width 94 height 23
type input "кухар"
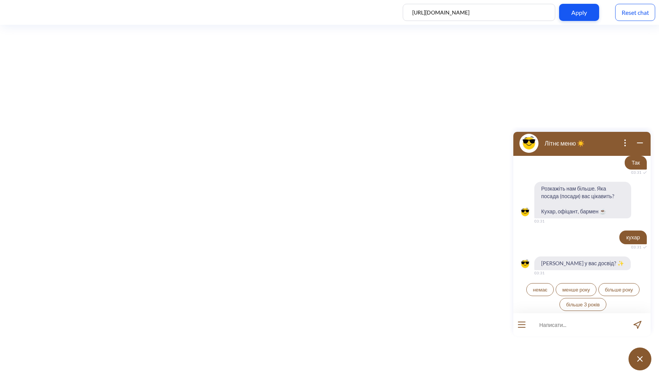
scroll to position [801, 0]
click at [618, 287] on span "більше року" at bounding box center [619, 289] width 28 height 6
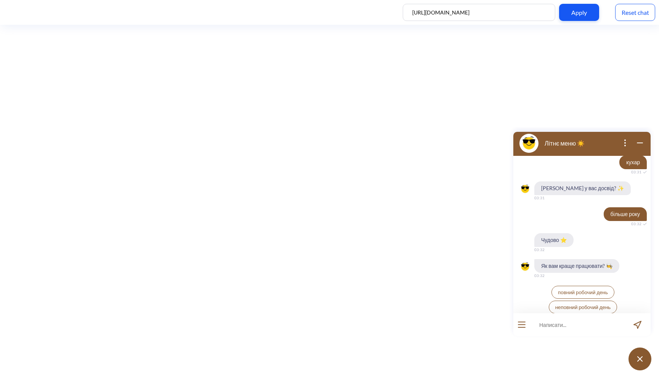
scroll to position [879, 0]
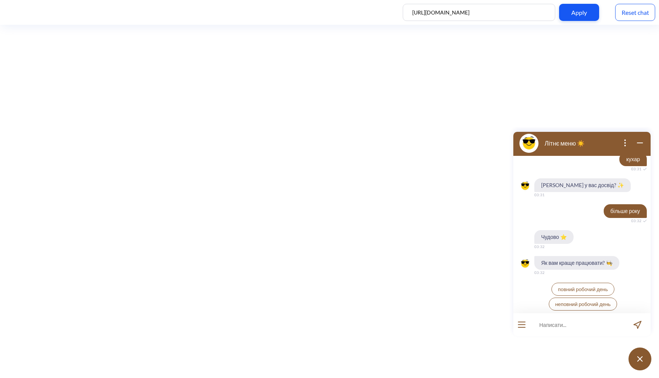
click at [573, 289] on span "повний робочий день" at bounding box center [583, 289] width 50 height 6
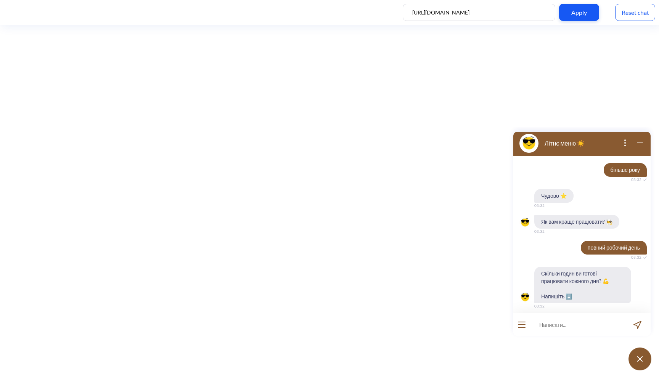
scroll to position [924, 0]
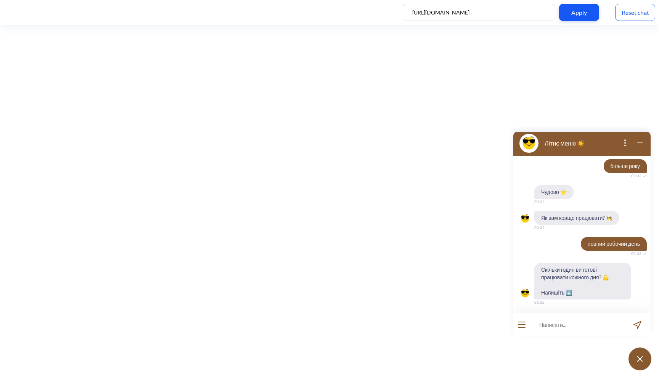
click at [558, 327] on input at bounding box center [577, 324] width 94 height 23
type input "10"
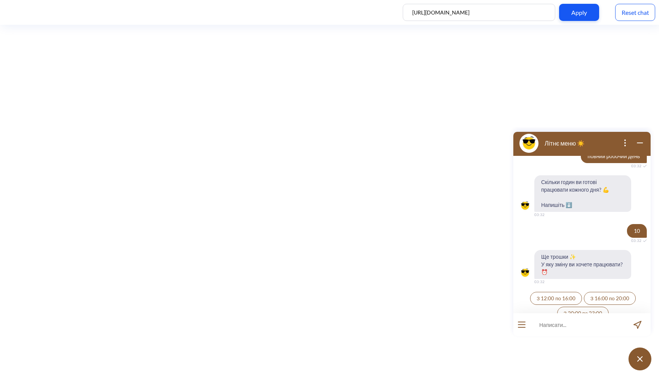
scroll to position [1020, 0]
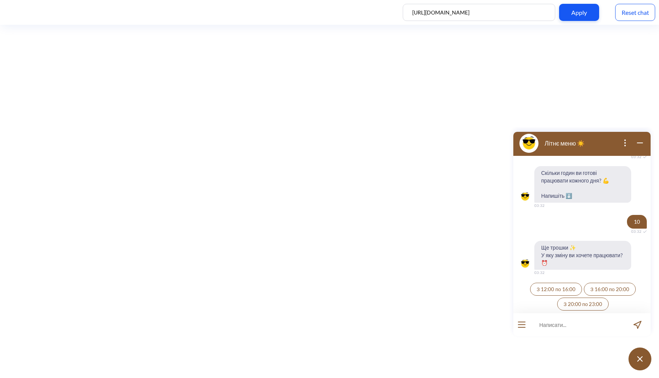
click at [587, 303] on span "З 20:00 по 23:00" at bounding box center [582, 304] width 39 height 6
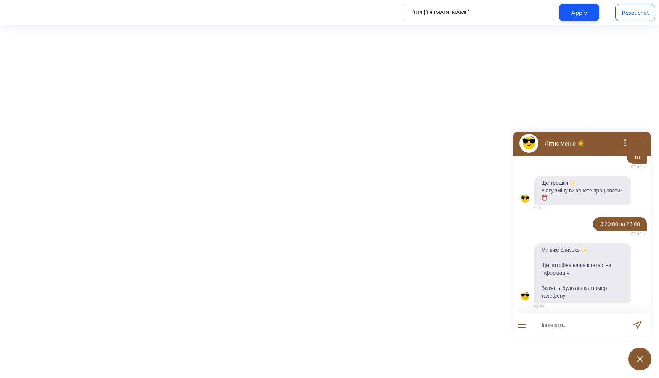
scroll to position [1088, 0]
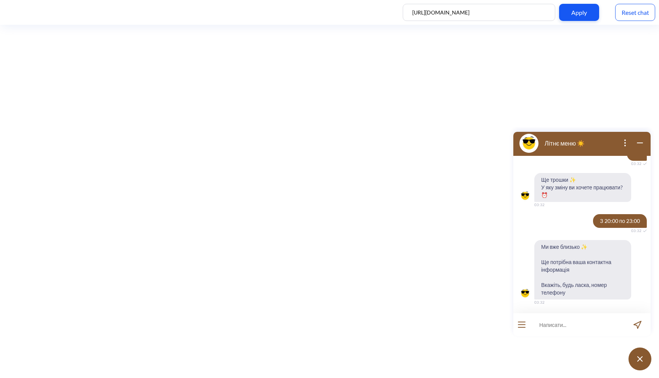
click at [559, 327] on input at bounding box center [577, 324] width 94 height 23
type input "3323232"
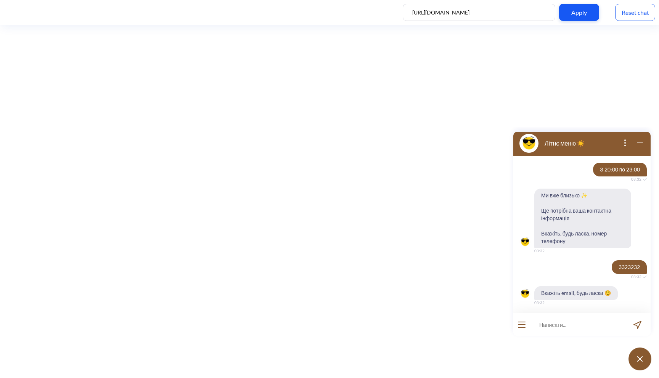
scroll to position [1140, 0]
type input "eee"
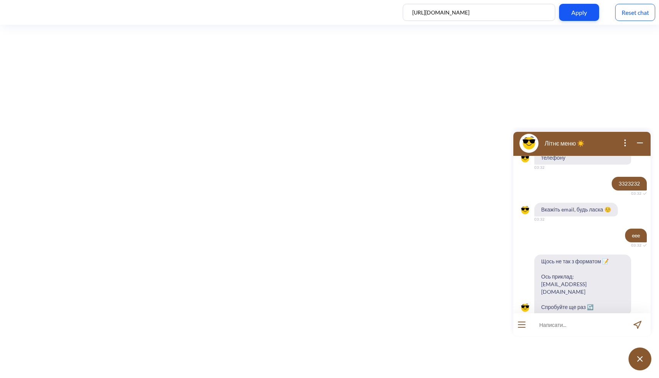
scroll to position [1230, 0]
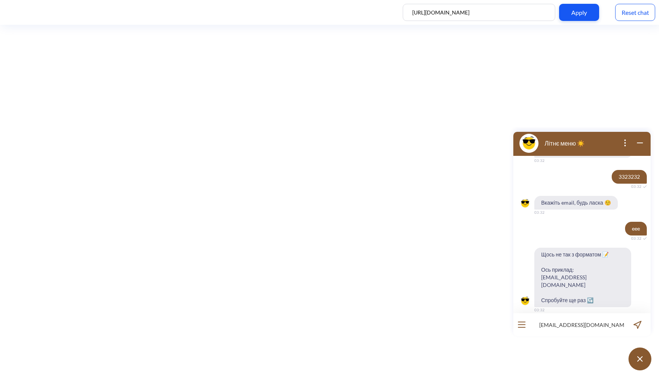
type input "[EMAIL_ADDRESS][DOMAIN_NAME]"
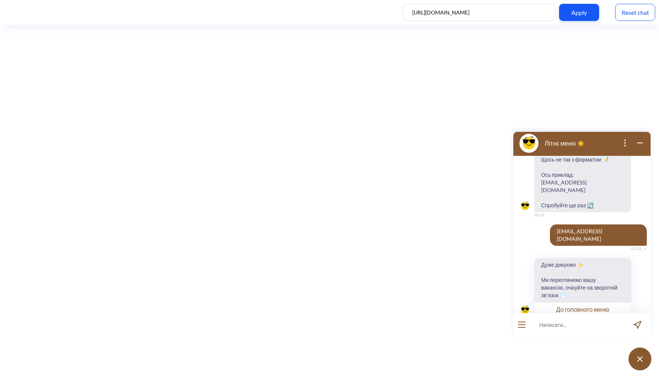
scroll to position [1326, 0]
click at [573, 301] on button "До головного меню" at bounding box center [582, 308] width 97 height 14
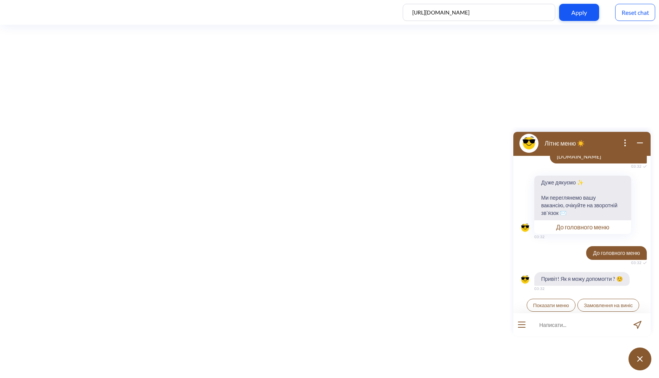
scroll to position [1408, 0]
click at [547, 329] on input at bounding box center [577, 324] width 94 height 23
type input "адерса"
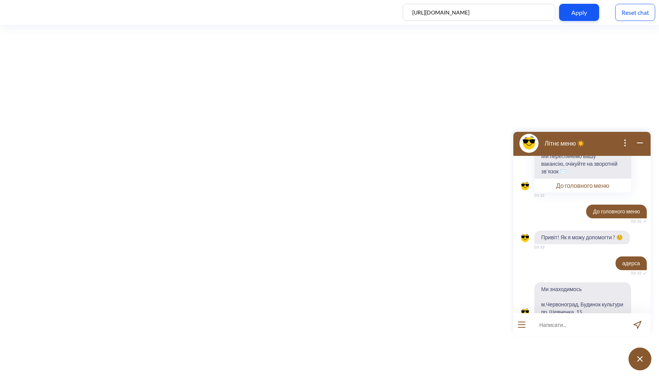
scroll to position [1453, 0]
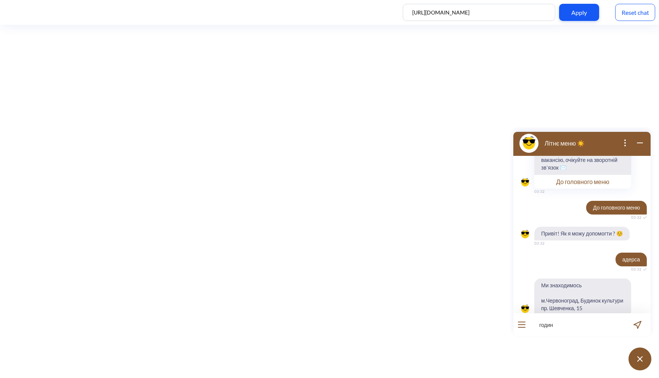
type input "години"
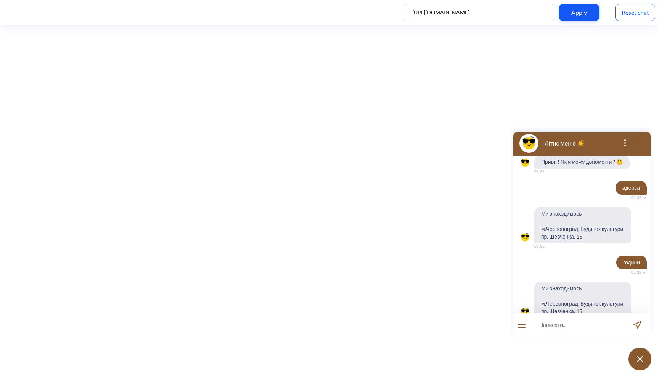
scroll to position [1527, 0]
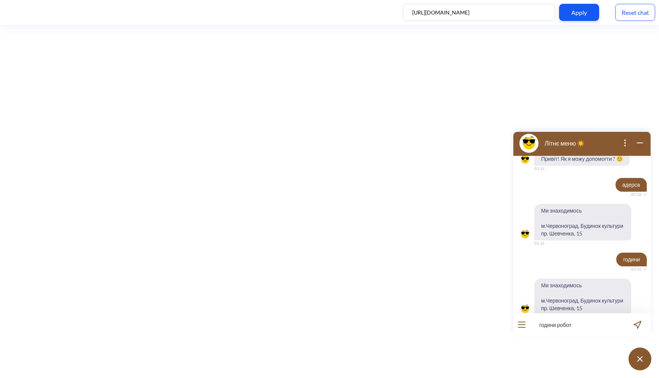
type input "години роботи"
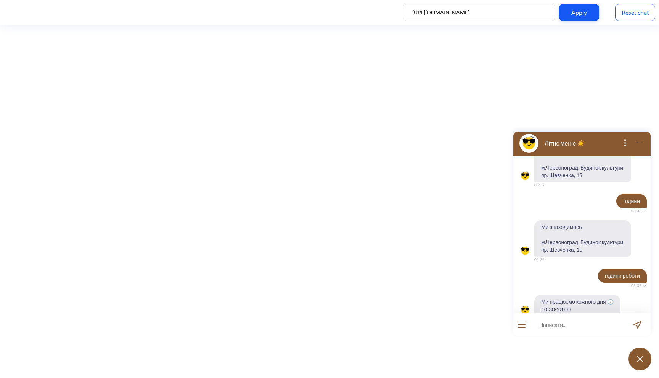
scroll to position [1587, 0]
click at [519, 320] on div at bounding box center [521, 324] width 17 height 23
click at [522, 323] on button "open menu" at bounding box center [522, 325] width 8 height 6
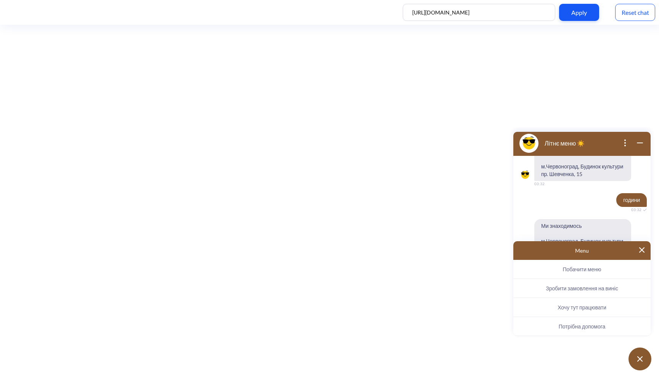
click at [601, 330] on button "Потрібна допомога" at bounding box center [581, 326] width 137 height 19
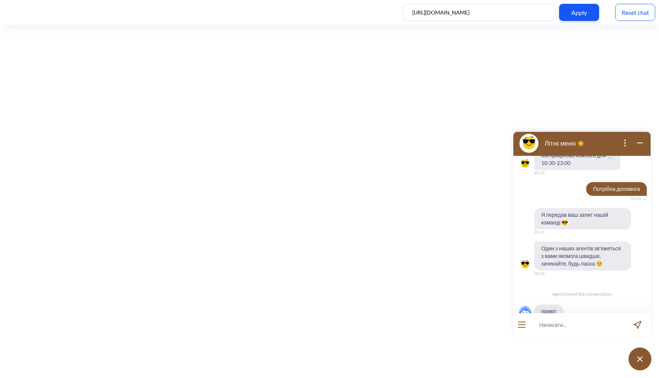
scroll to position [1735, 0]
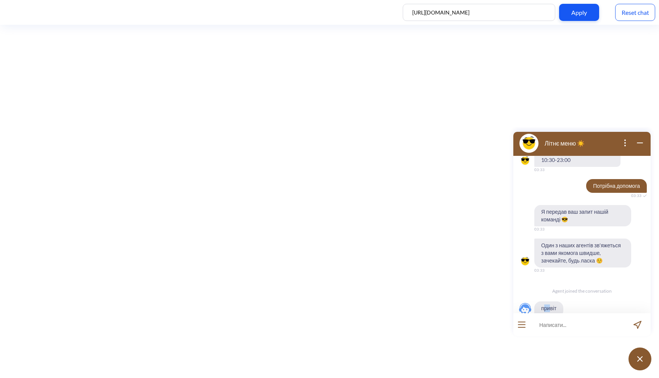
drag, startPoint x: 543, startPoint y: 292, endPoint x: 553, endPoint y: 292, distance: 10.3
click at [551, 301] on span "привіт" at bounding box center [548, 308] width 29 height 14
click at [552, 301] on span "привіт" at bounding box center [548, 308] width 29 height 14
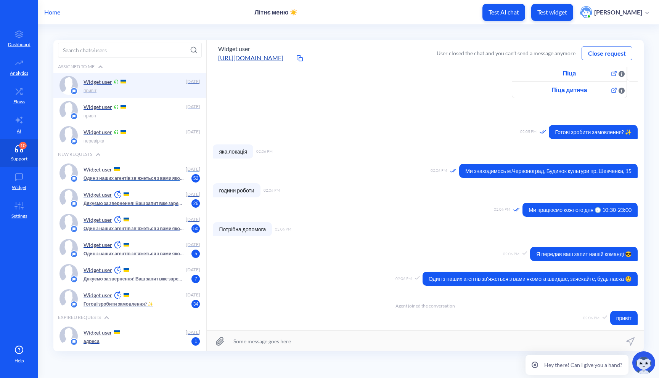
click at [160, 177] on p "Один з наших агентів зв'яжеться з вами якомога швидше, зачекайте, будь ласка ☺️" at bounding box center [133, 178] width 101 height 7
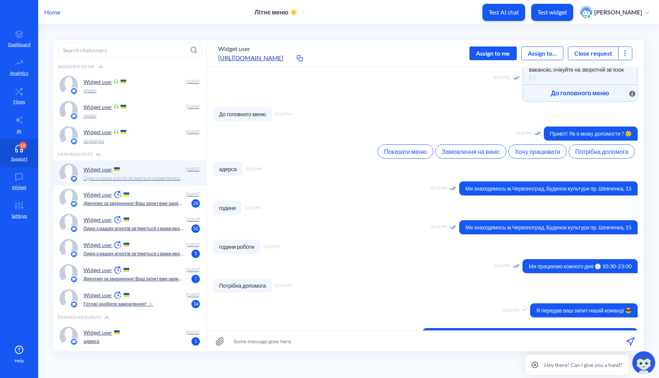
scroll to position [1250, 0]
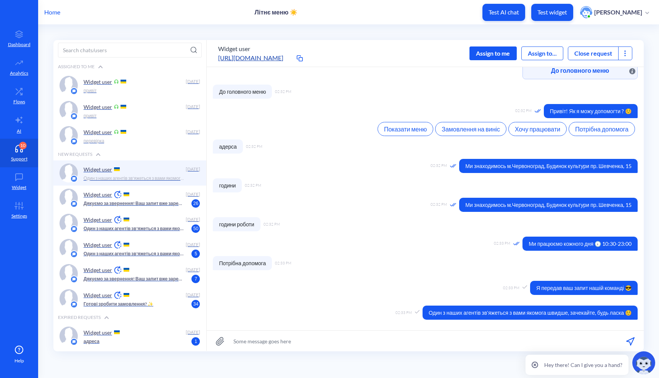
click at [342, 341] on input at bounding box center [425, 341] width 437 height 21
type input "привіт"
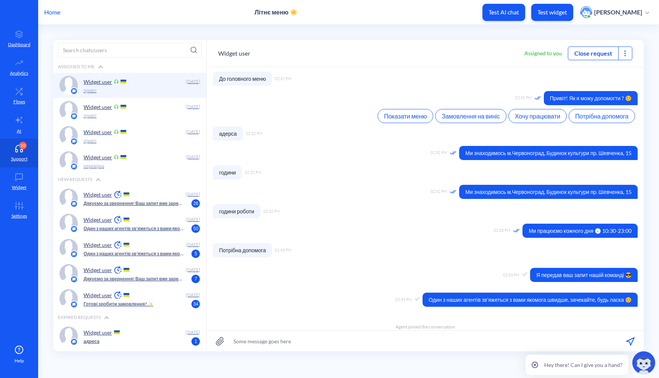
scroll to position [1284, 0]
